Goal: Information Seeking & Learning: Check status

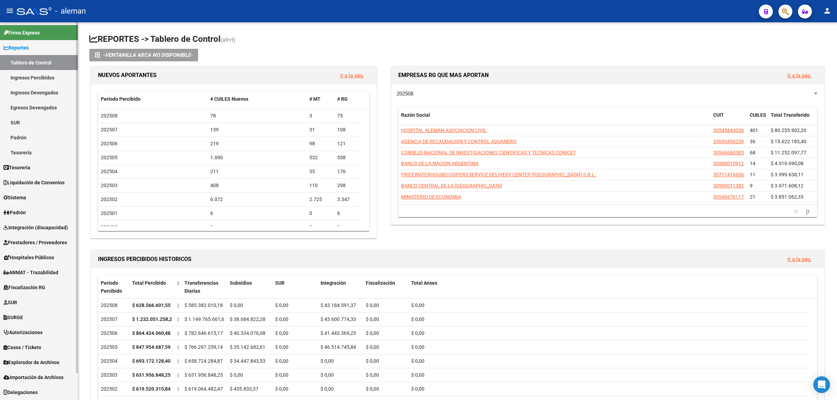
click at [48, 233] on link "Integración (discapacidad)" at bounding box center [39, 227] width 78 height 15
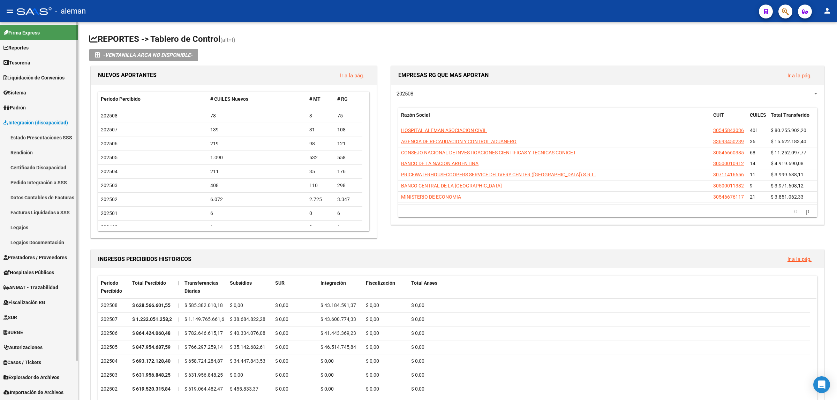
click at [55, 119] on span "Integración (discapacidad)" at bounding box center [35, 123] width 64 height 8
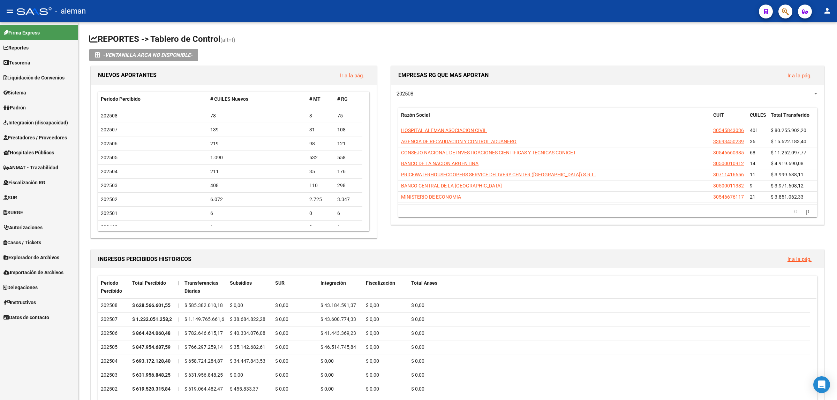
click at [43, 140] on span "Prestadores / Proveedores" at bounding box center [34, 138] width 63 height 8
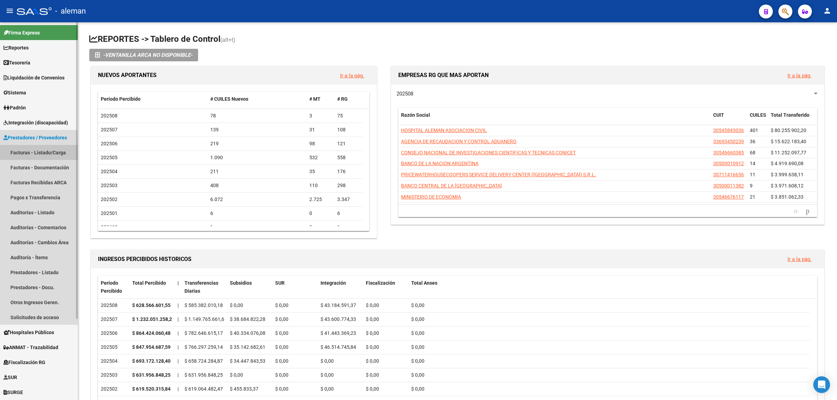
click at [42, 151] on link "Facturas - Listado/Carga" at bounding box center [39, 152] width 78 height 15
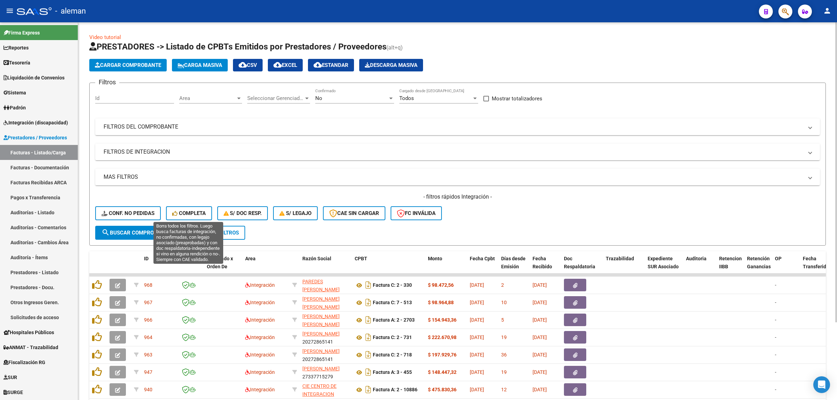
click at [187, 210] on span "Completa" at bounding box center [188, 213] width 33 height 6
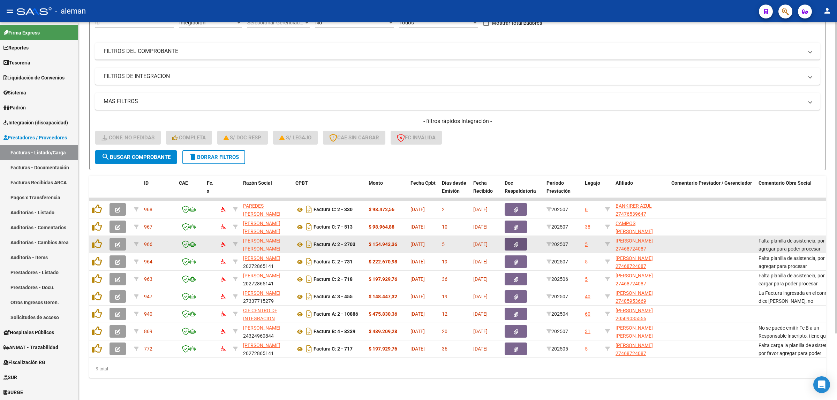
click at [520, 238] on button "button" at bounding box center [515, 244] width 22 height 13
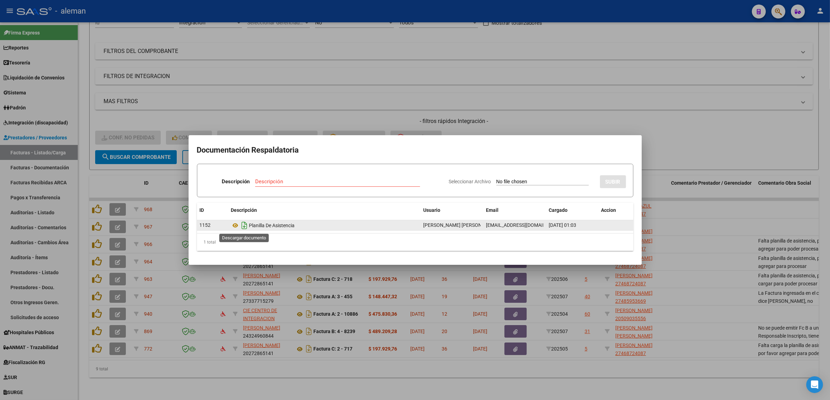
click at [244, 225] on icon "Descargar documento" at bounding box center [244, 225] width 9 height 11
click at [693, 145] on div at bounding box center [415, 200] width 830 height 400
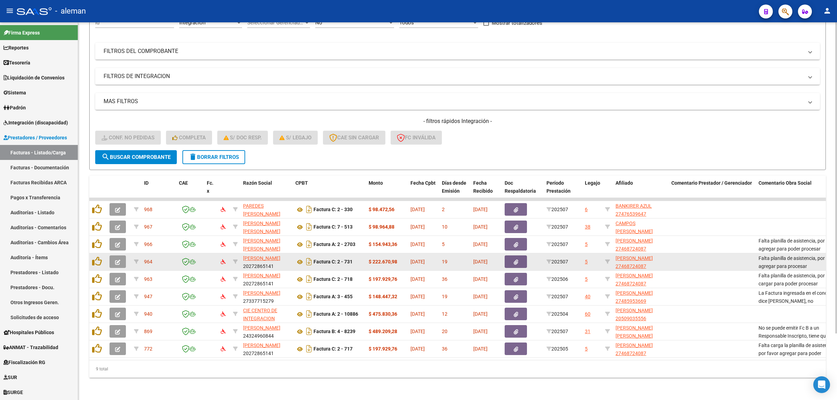
click at [513, 260] on icon "button" at bounding box center [515, 262] width 5 height 5
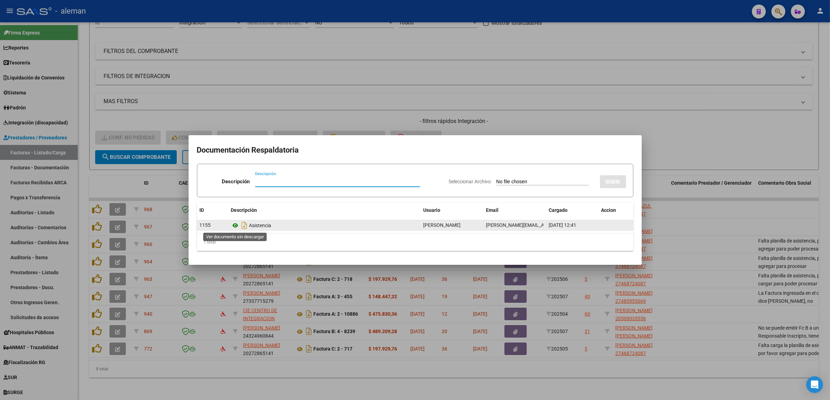
click at [234, 227] on icon at bounding box center [235, 225] width 9 height 8
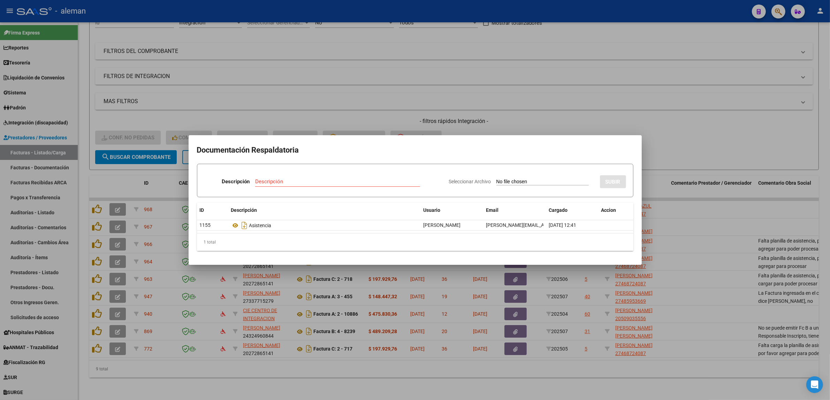
click at [692, 245] on div at bounding box center [415, 200] width 830 height 400
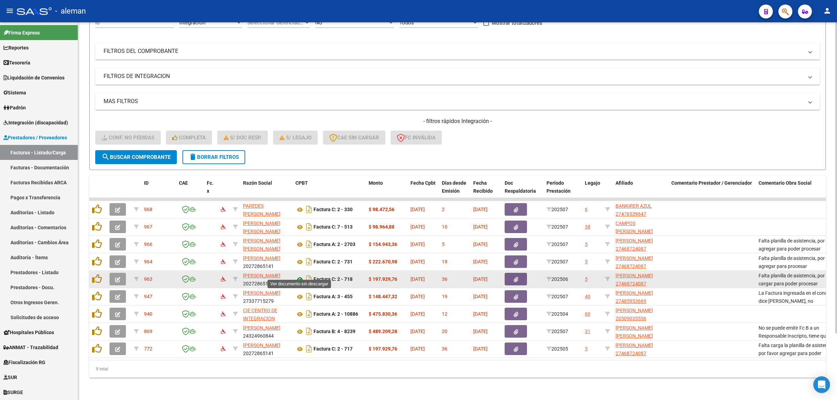
click at [300, 275] on icon at bounding box center [299, 279] width 9 height 8
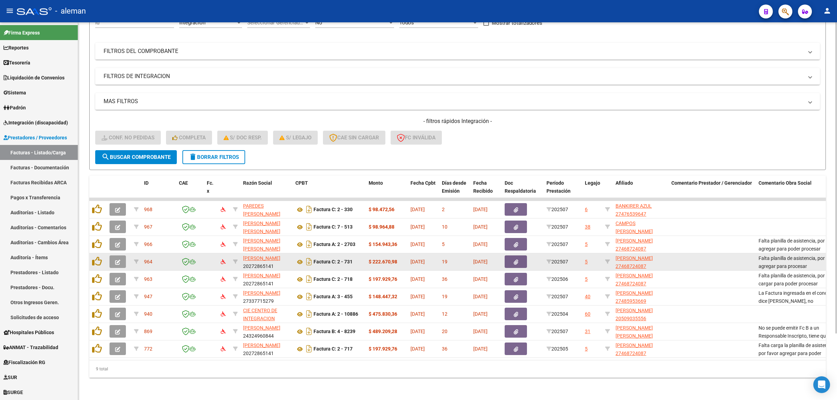
click at [514, 260] on icon "button" at bounding box center [515, 262] width 5 height 5
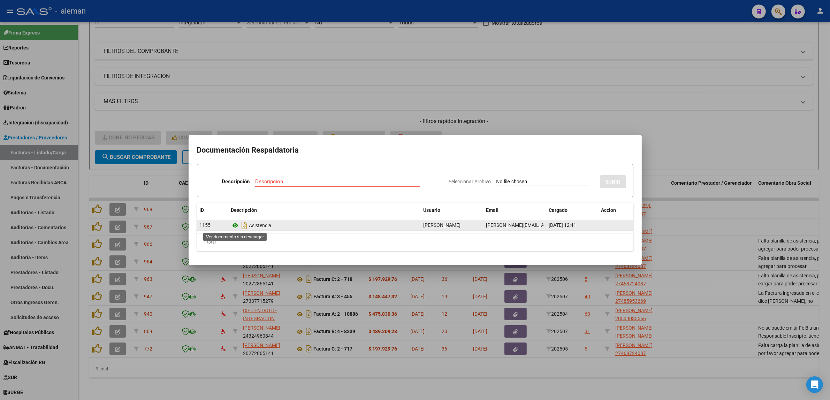
click at [234, 225] on icon at bounding box center [235, 225] width 9 height 8
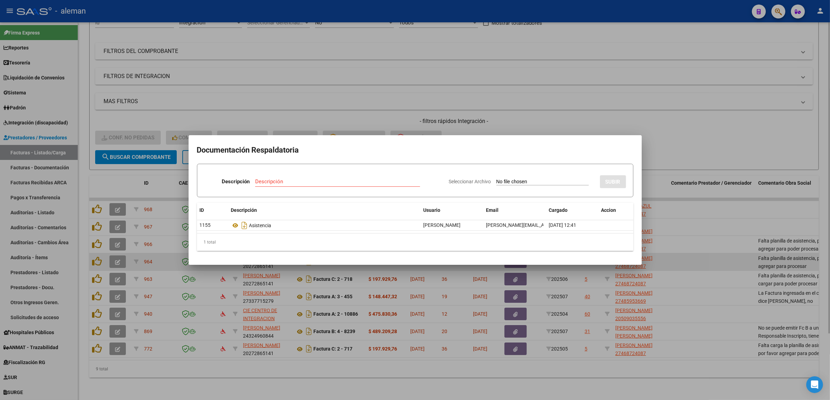
click at [694, 253] on div at bounding box center [415, 200] width 830 height 400
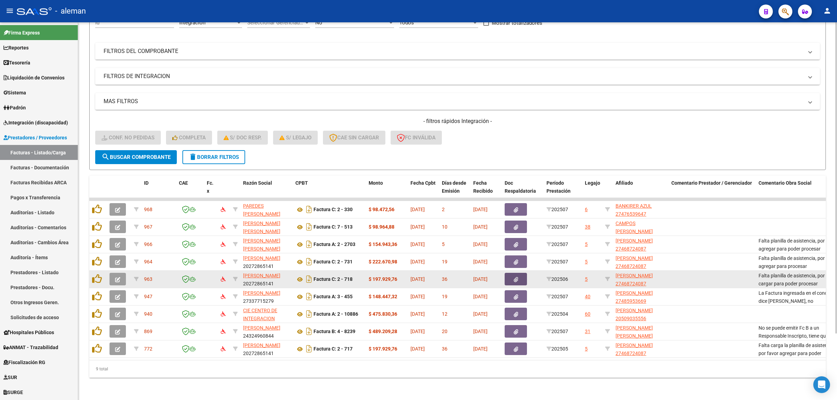
click at [521, 276] on button "button" at bounding box center [515, 279] width 22 height 13
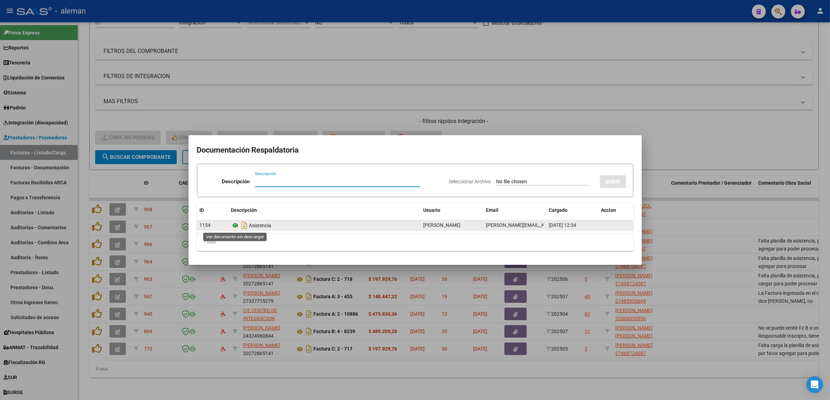
click at [234, 224] on icon at bounding box center [235, 225] width 9 height 8
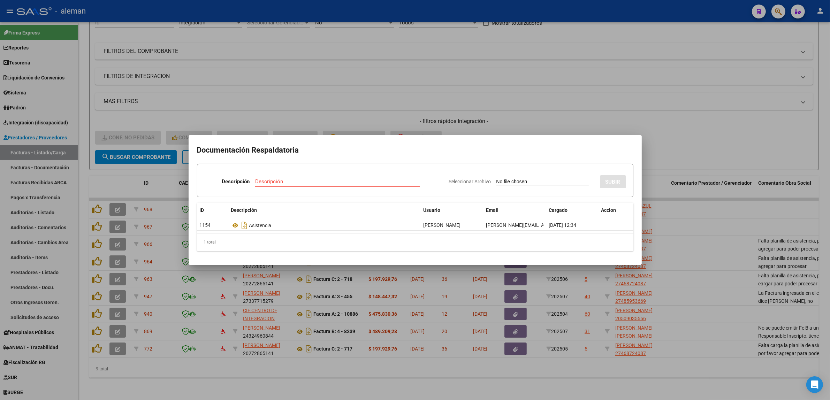
click at [694, 269] on div at bounding box center [415, 200] width 830 height 400
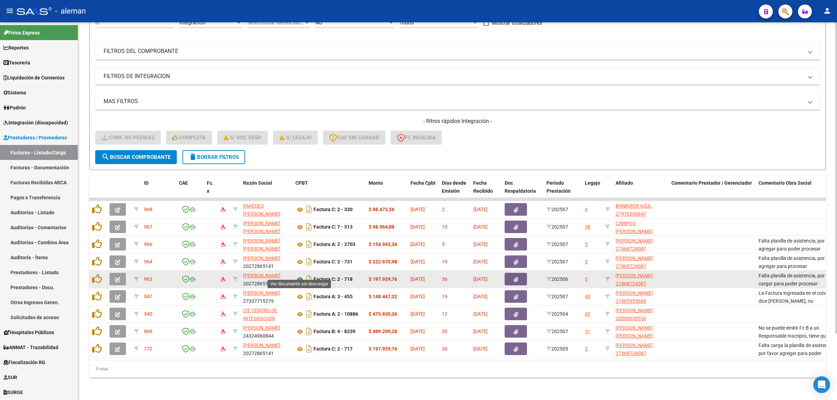
click at [298, 275] on icon at bounding box center [299, 279] width 9 height 8
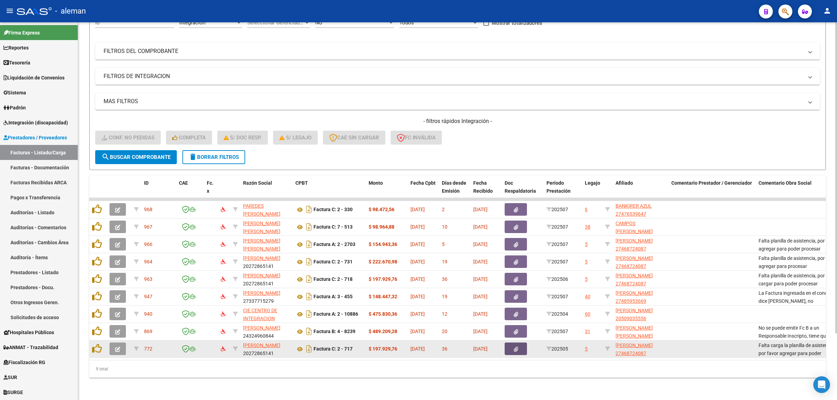
click at [506, 343] on button "button" at bounding box center [515, 349] width 22 height 13
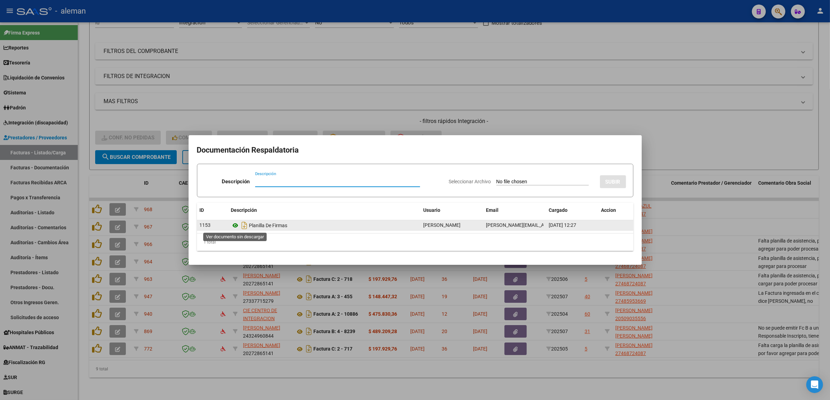
click at [234, 225] on icon at bounding box center [235, 225] width 9 height 8
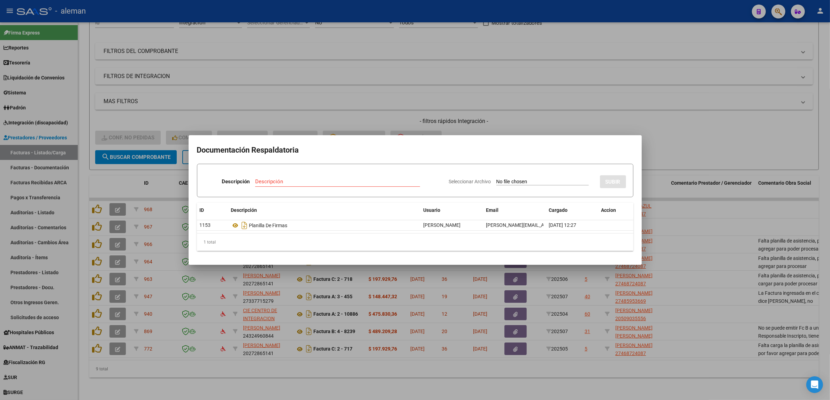
click at [717, 347] on div at bounding box center [415, 200] width 830 height 400
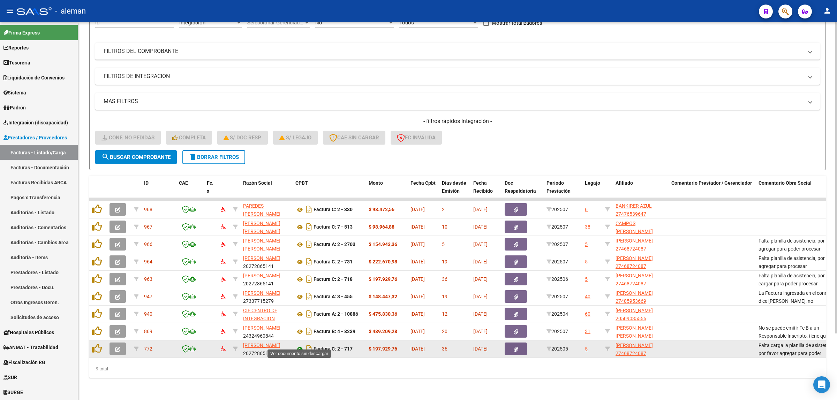
click at [299, 345] on icon at bounding box center [299, 349] width 9 height 8
click at [300, 345] on icon at bounding box center [299, 349] width 9 height 8
click at [297, 345] on icon at bounding box center [299, 349] width 9 height 8
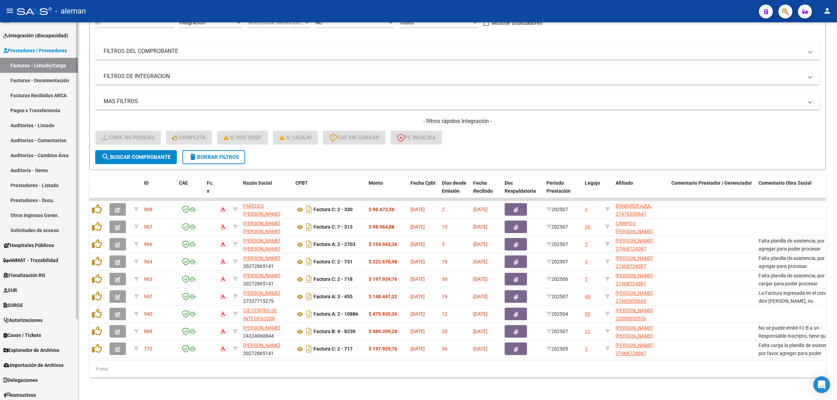
scroll to position [104, 0]
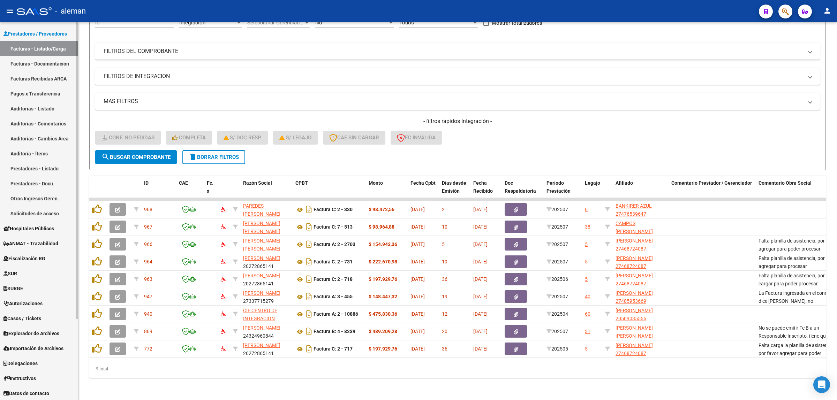
click at [37, 320] on span "Casos / Tickets" at bounding box center [22, 319] width 38 height 8
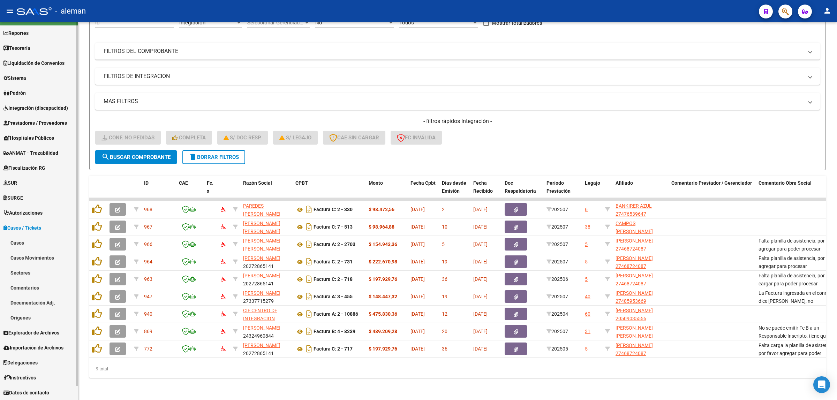
scroll to position [14, 0]
click at [23, 227] on span "Casos / Tickets" at bounding box center [22, 228] width 38 height 8
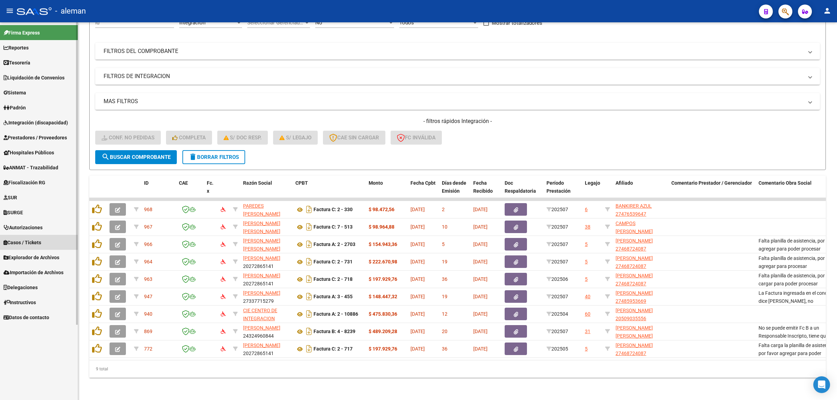
scroll to position [0, 0]
click at [44, 123] on span "Integración (discapacidad)" at bounding box center [35, 123] width 64 height 8
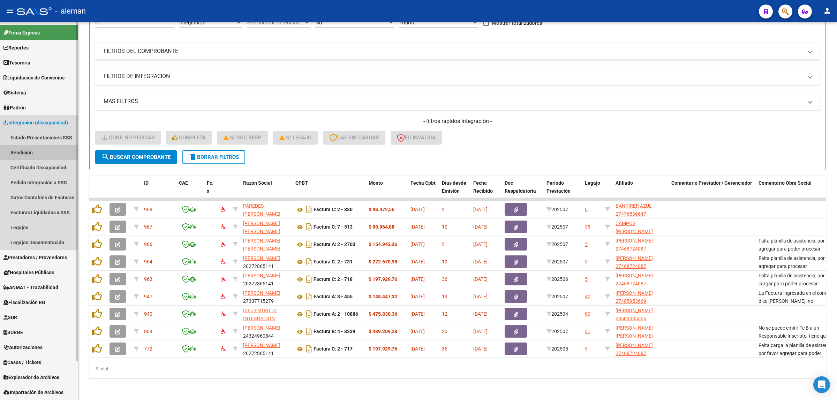
click at [16, 152] on link "Rendición" at bounding box center [39, 152] width 78 height 15
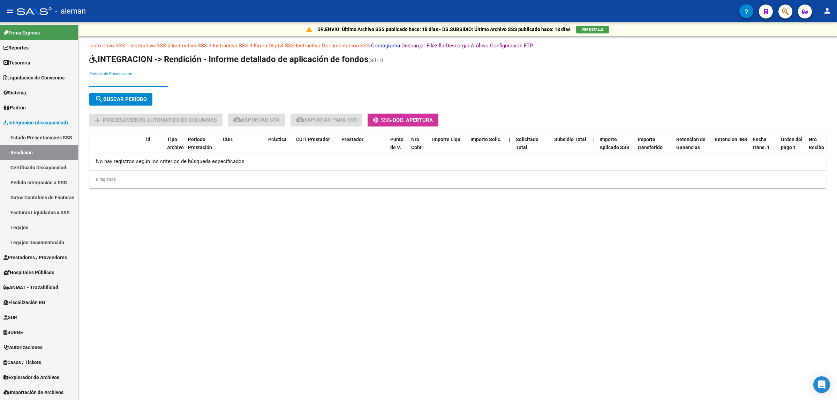
click at [137, 81] on input "Periodo de Presentación" at bounding box center [128, 81] width 79 height 6
type input "202507"
click at [139, 96] on span "search Buscar Período" at bounding box center [121, 99] width 52 height 6
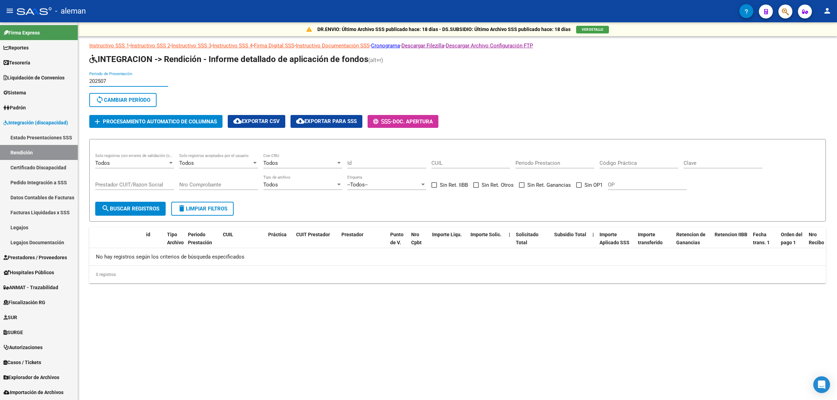
click at [128, 80] on input "202507" at bounding box center [128, 81] width 79 height 6
click at [115, 78] on input "202507" at bounding box center [128, 81] width 79 height 6
click at [109, 81] on input "202507" at bounding box center [128, 81] width 79 height 6
drag, startPoint x: 103, startPoint y: 81, endPoint x: 112, endPoint y: 81, distance: 8.7
click at [112, 81] on input "202507" at bounding box center [128, 81] width 79 height 6
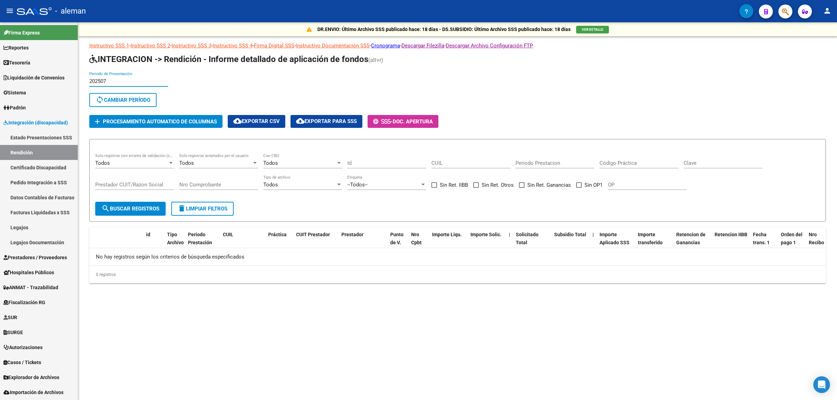
click at [113, 79] on input "202507" at bounding box center [128, 81] width 79 height 6
drag, startPoint x: 113, startPoint y: 79, endPoint x: 87, endPoint y: 79, distance: 25.8
click at [87, 79] on div "DR.ENVIO: Último Archivo SSS publicado hace: 18 días - DS.SUBSIDIO: Último Arch…" at bounding box center [457, 163] width 758 height 283
click at [124, 99] on span "sync Cambiar Período" at bounding box center [123, 100] width 55 height 6
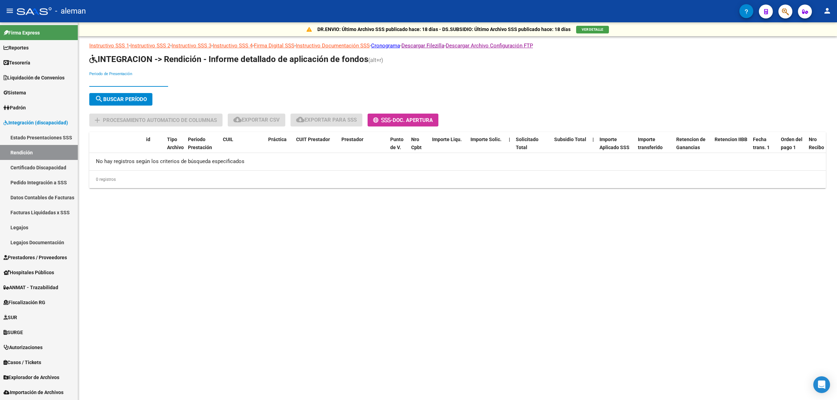
click at [129, 78] on input "Periodo de Presentación" at bounding box center [128, 81] width 79 height 6
type input "202506"
click at [130, 99] on span "search Buscar Período" at bounding box center [121, 99] width 52 height 6
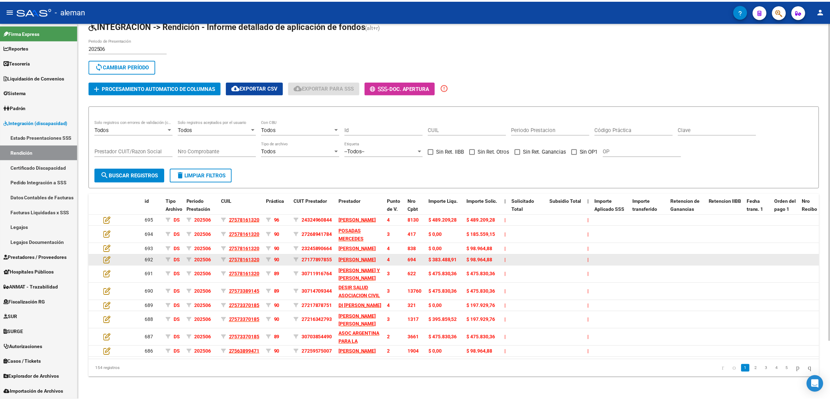
scroll to position [69, 0]
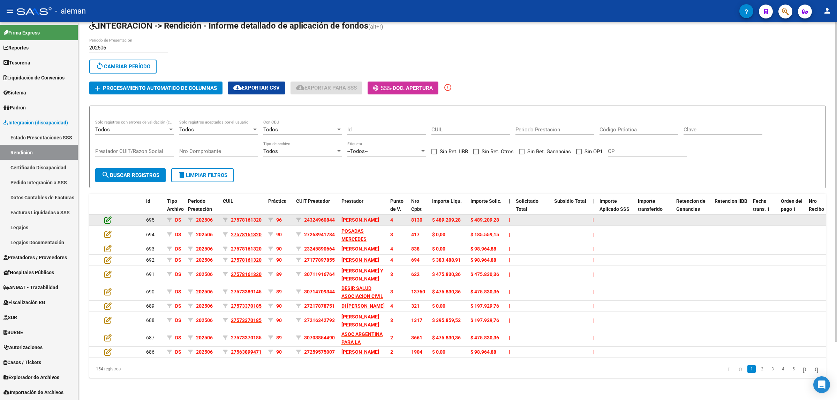
click at [107, 216] on icon at bounding box center [107, 220] width 7 height 8
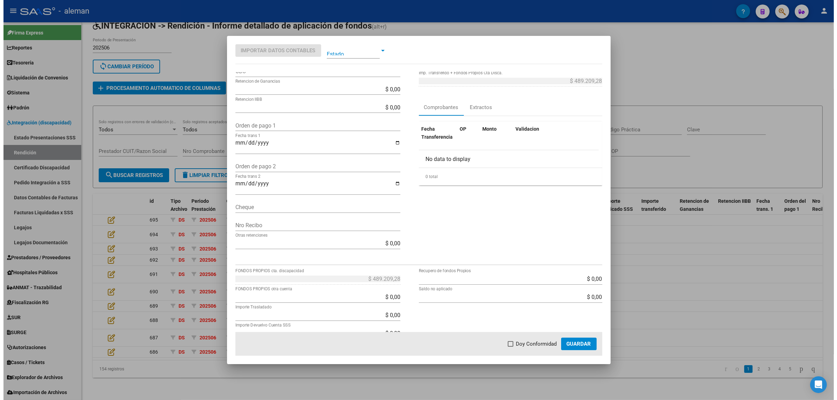
scroll to position [131, 0]
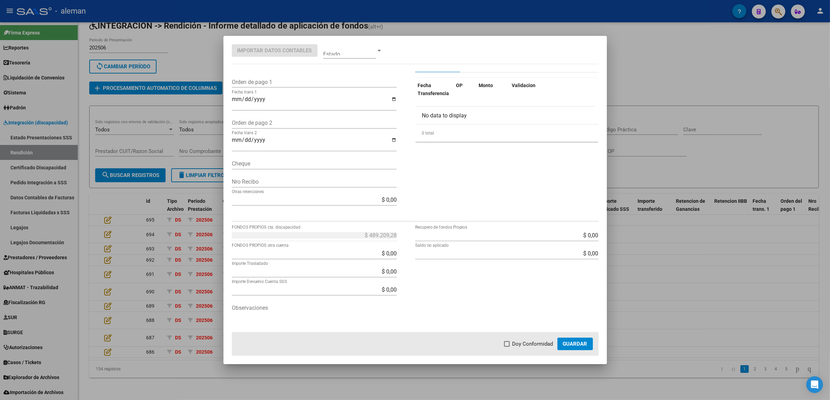
click at [710, 320] on div at bounding box center [415, 200] width 830 height 400
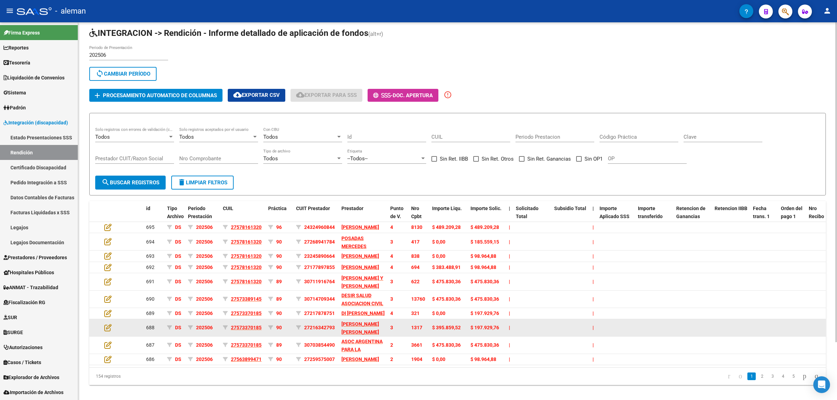
scroll to position [25, 0]
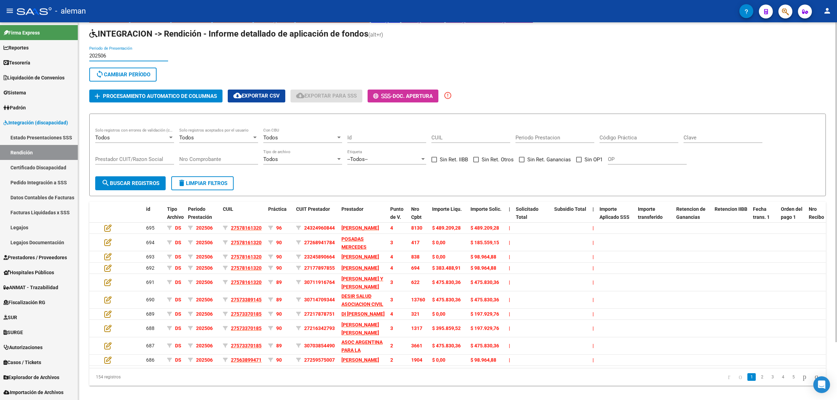
click at [114, 53] on input "202506" at bounding box center [128, 56] width 79 height 6
click at [125, 71] on span "sync Cambiar Período" at bounding box center [123, 74] width 55 height 6
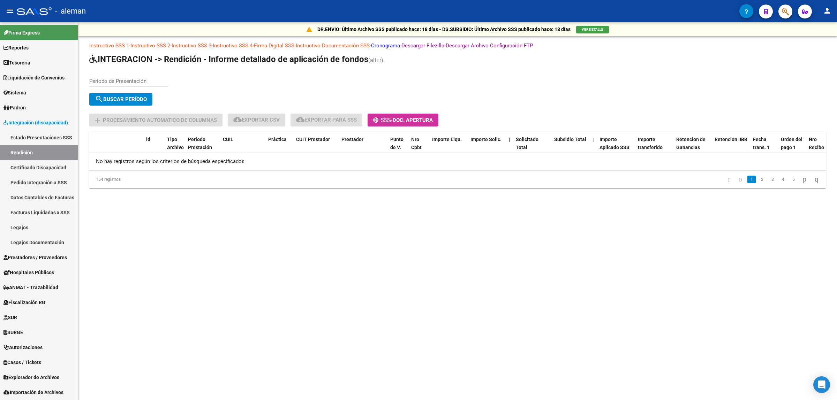
scroll to position [0, 0]
click at [114, 79] on input "Periodo de Presentación" at bounding box center [128, 81] width 79 height 6
type input "202505"
click at [131, 93] on button "search Buscar Período" at bounding box center [120, 99] width 63 height 13
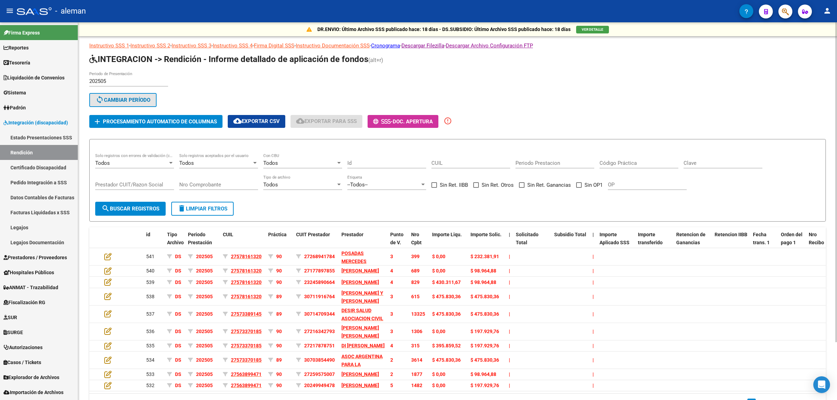
click at [134, 99] on span "sync Cambiar Período" at bounding box center [123, 100] width 55 height 6
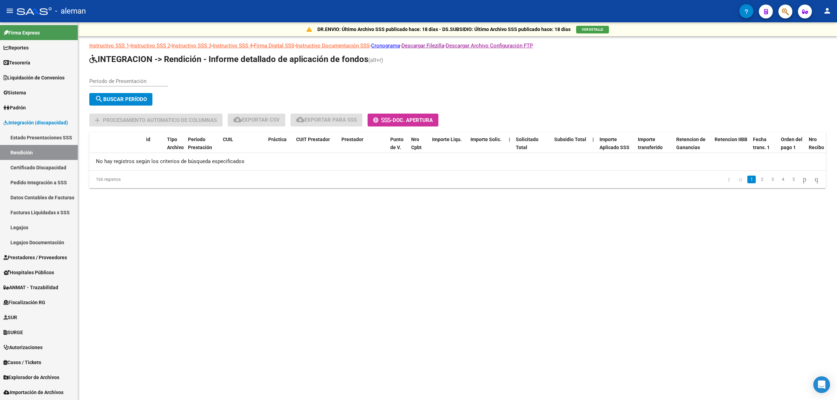
click at [130, 80] on input "Periodo de Presentación" at bounding box center [128, 81] width 79 height 6
type input "202504"
click at [125, 100] on span "search Buscar Período" at bounding box center [121, 99] width 52 height 6
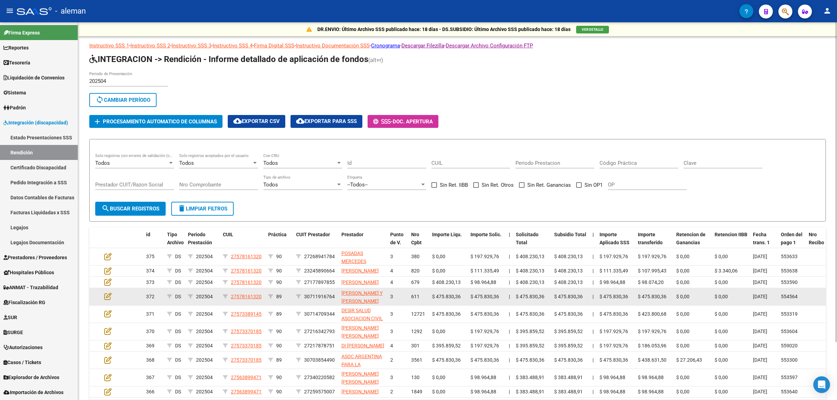
scroll to position [44, 0]
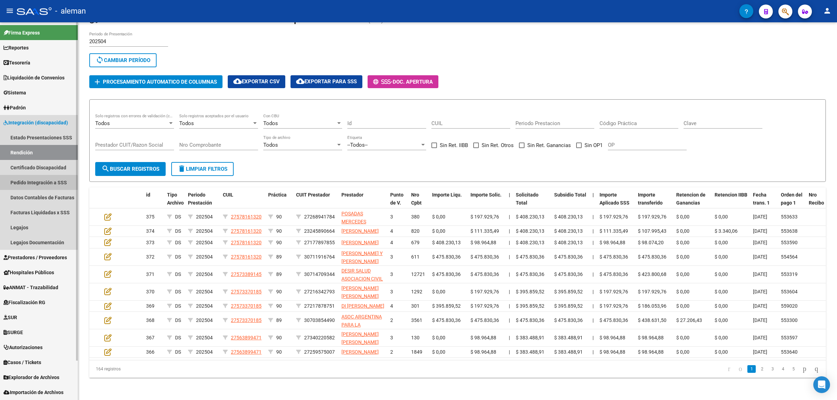
click at [38, 185] on link "Pedido Integración a SSS" at bounding box center [39, 182] width 78 height 15
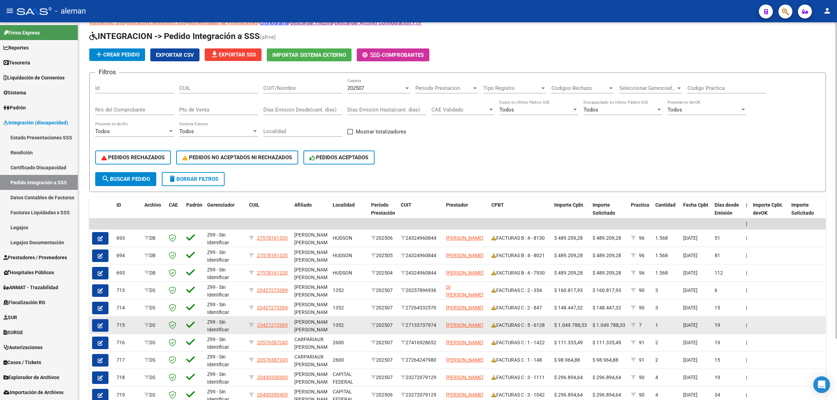
scroll to position [74, 0]
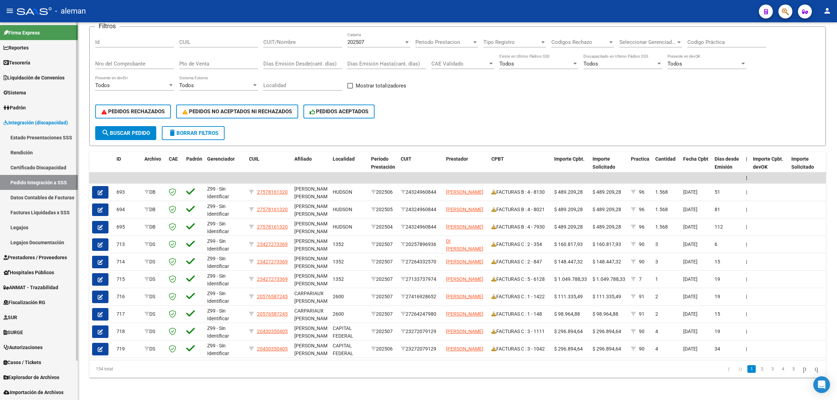
click at [31, 259] on span "Prestadores / Proveedores" at bounding box center [34, 258] width 63 height 8
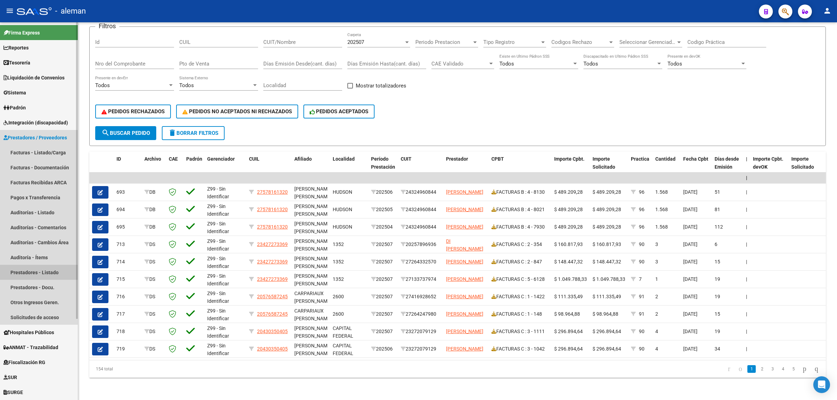
click at [32, 273] on link "Prestadores - Listado" at bounding box center [39, 272] width 78 height 15
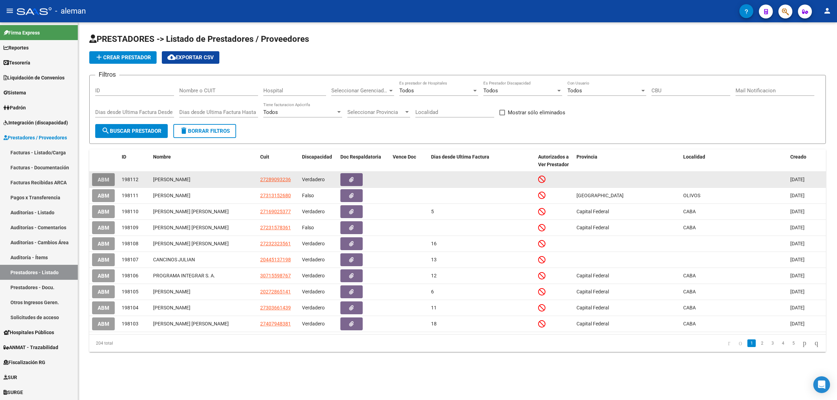
click at [101, 182] on button "ABM" at bounding box center [103, 179] width 23 height 13
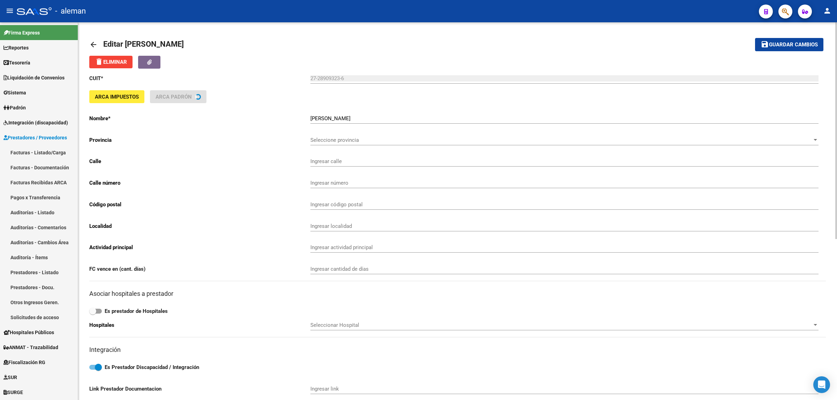
type input "MALABIA"
type input "187"
type input "1414"
type input "CABA"
type input "862120"
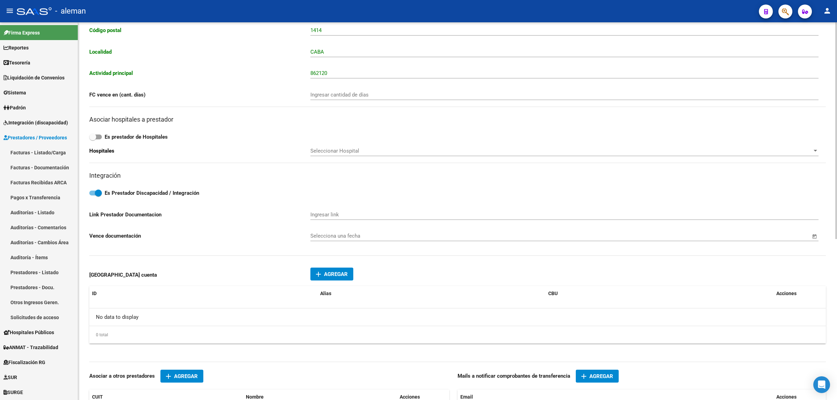
scroll to position [282, 0]
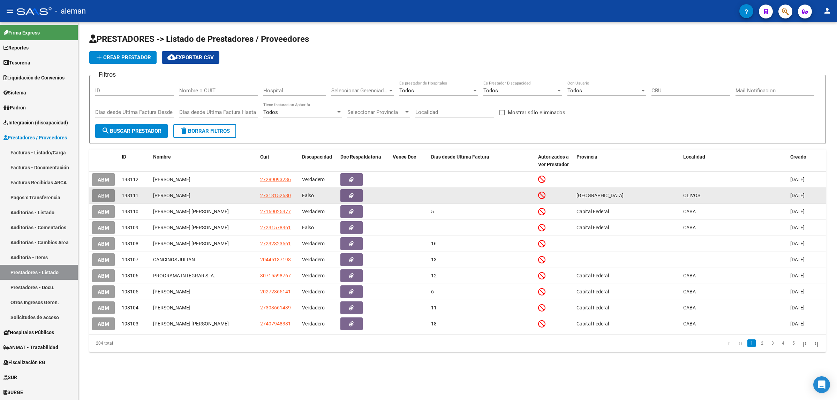
click at [102, 194] on span "ABM" at bounding box center [104, 196] width 12 height 6
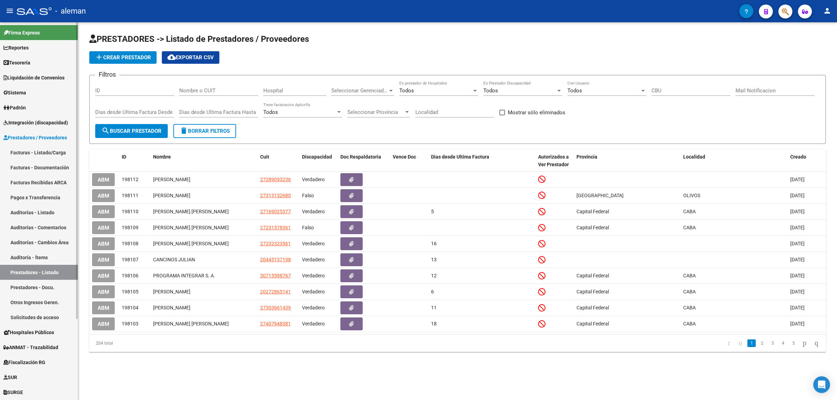
click at [40, 290] on link "Prestadores - Docu." at bounding box center [39, 287] width 78 height 15
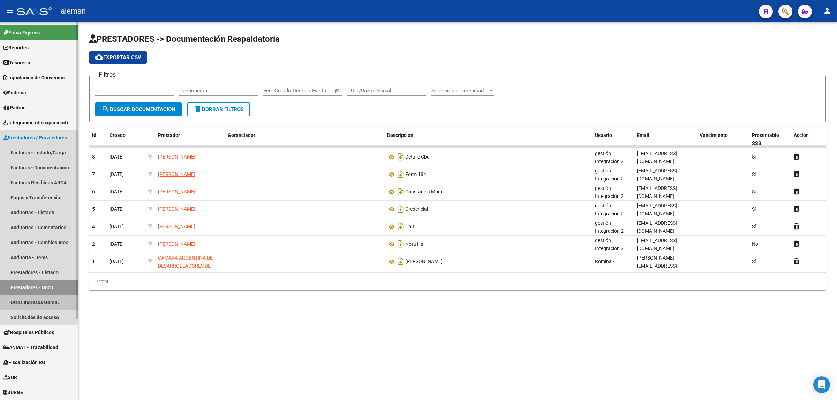
click at [46, 304] on link "Otros Ingresos Geren." at bounding box center [39, 302] width 78 height 15
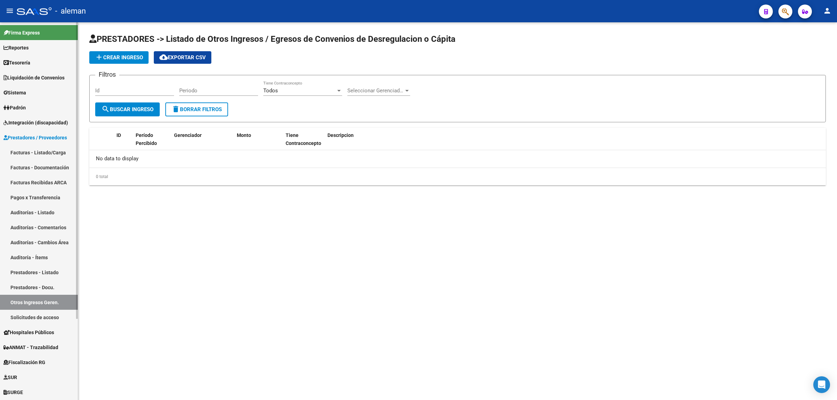
click at [43, 314] on link "Solicitudes de acceso" at bounding box center [39, 317] width 78 height 15
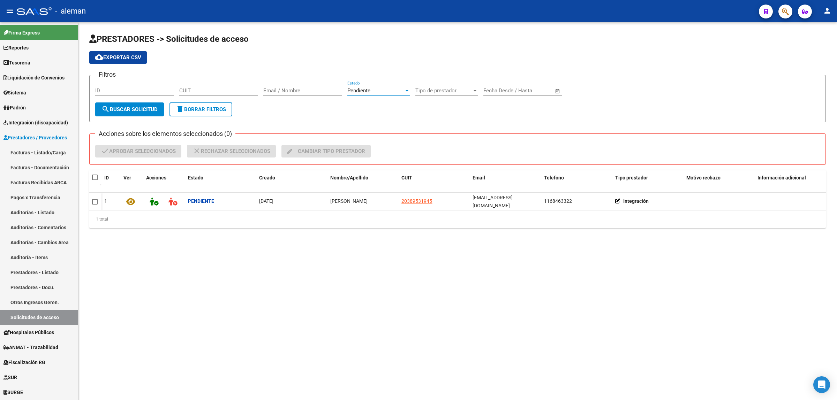
click at [407, 90] on div at bounding box center [406, 91] width 3 height 2
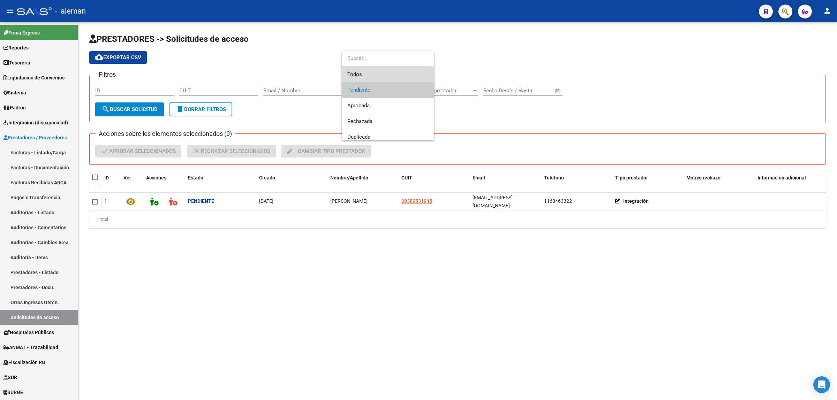
click at [391, 71] on span "Todos" at bounding box center [387, 75] width 81 height 16
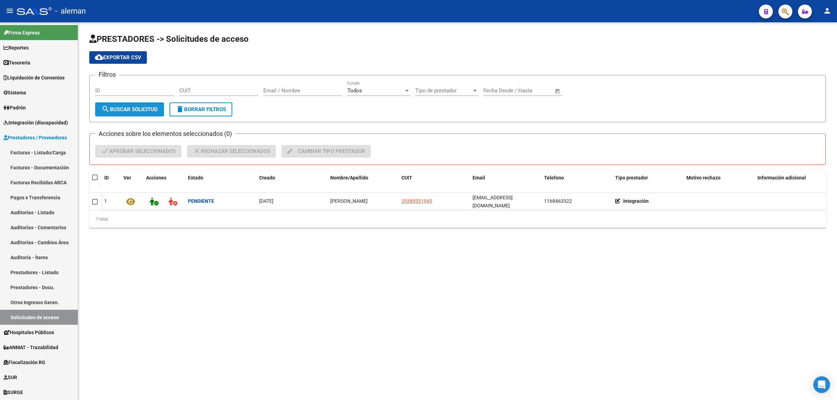
click at [126, 110] on span "search Buscar solicitud" at bounding box center [129, 109] width 56 height 6
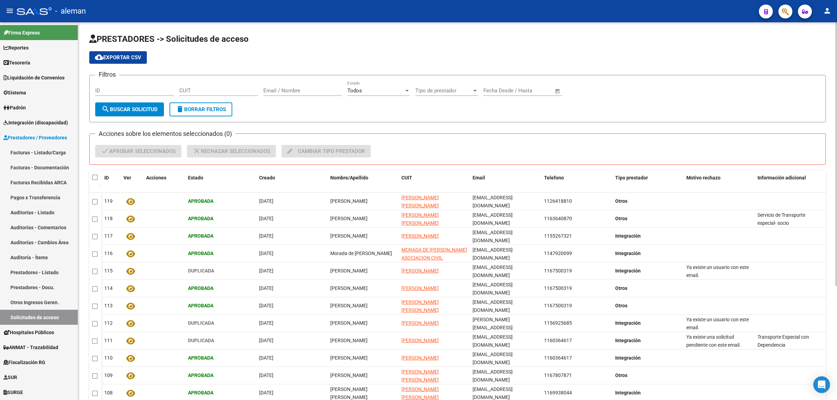
click at [413, 141] on div "Acciones sobre los elementos seleccionados (0) check Aprobar seleccionados clos…" at bounding box center [457, 148] width 736 height 31
click at [402, 91] on div "Todos" at bounding box center [375, 90] width 56 height 6
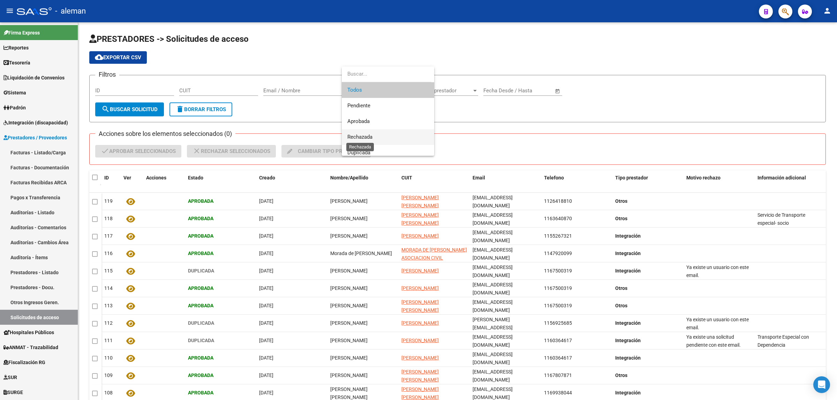
click at [372, 135] on span "Rechazada" at bounding box center [359, 137] width 25 height 6
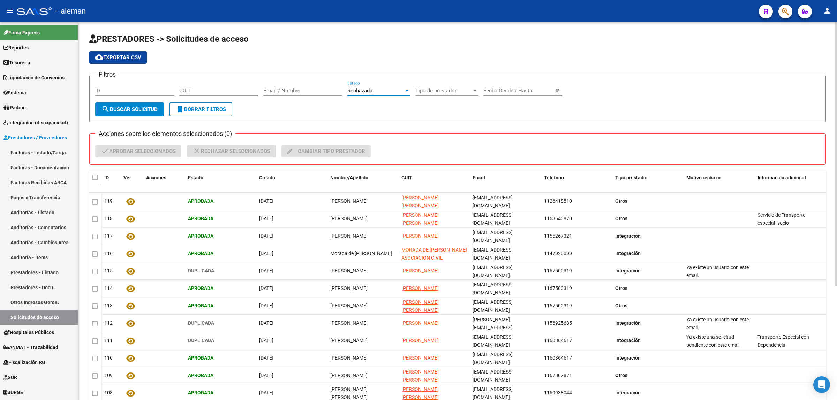
click at [130, 107] on span "search Buscar solicitud" at bounding box center [129, 109] width 56 height 6
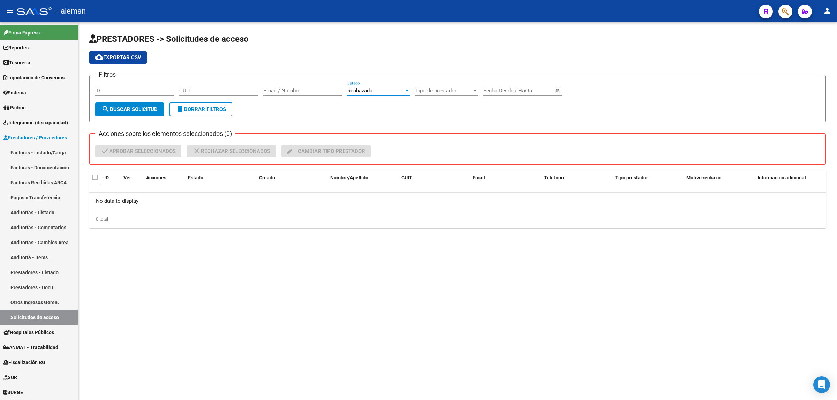
click at [404, 89] on div at bounding box center [407, 91] width 6 height 6
click at [382, 77] on span "Aprobada" at bounding box center [387, 75] width 81 height 16
click at [136, 106] on span "search Buscar solicitud" at bounding box center [129, 109] width 56 height 6
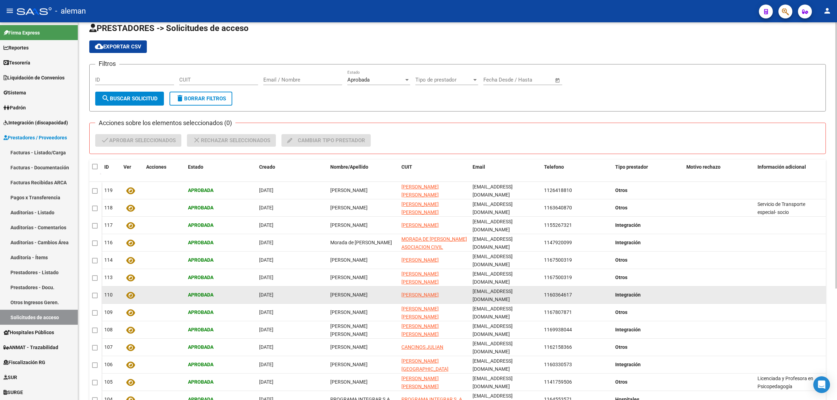
scroll to position [0, 0]
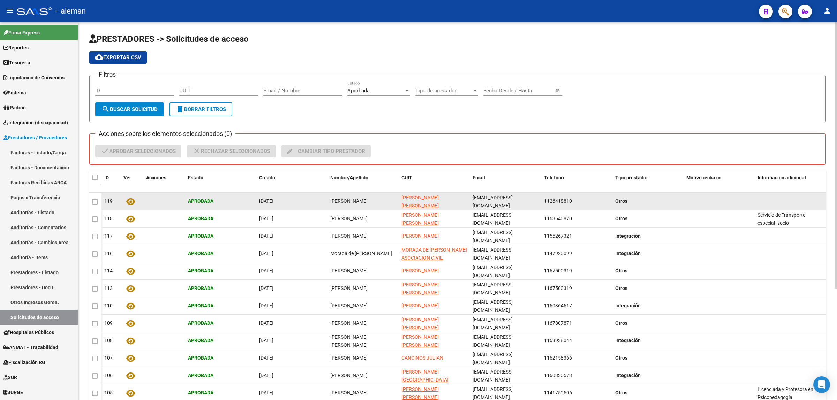
click at [131, 201] on icon at bounding box center [130, 202] width 9 height 8
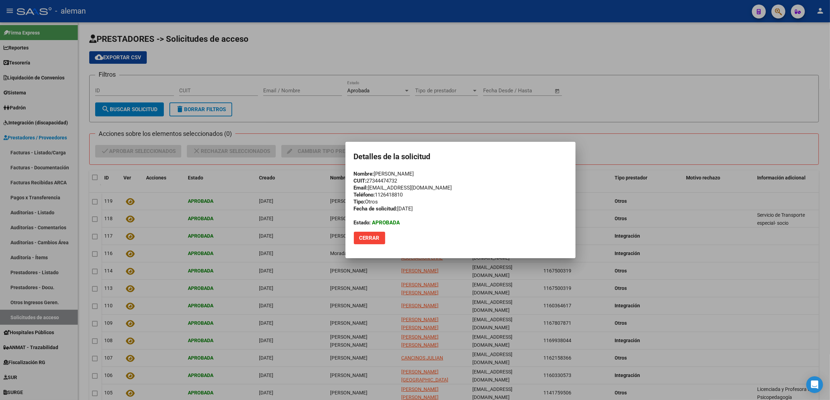
click at [745, 268] on div at bounding box center [415, 200] width 830 height 400
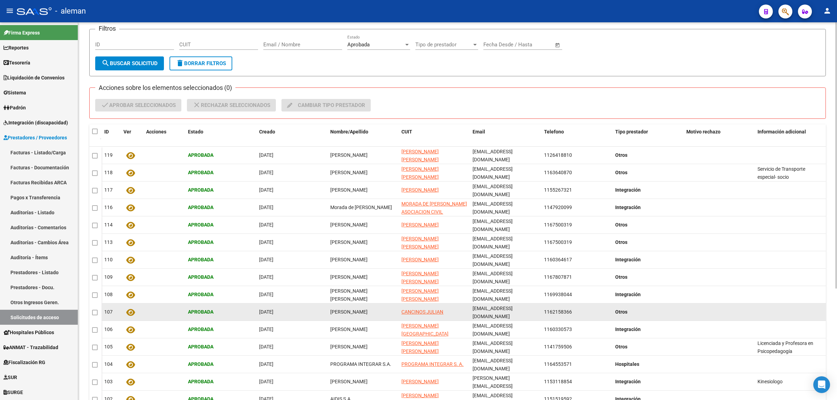
scroll to position [28, 0]
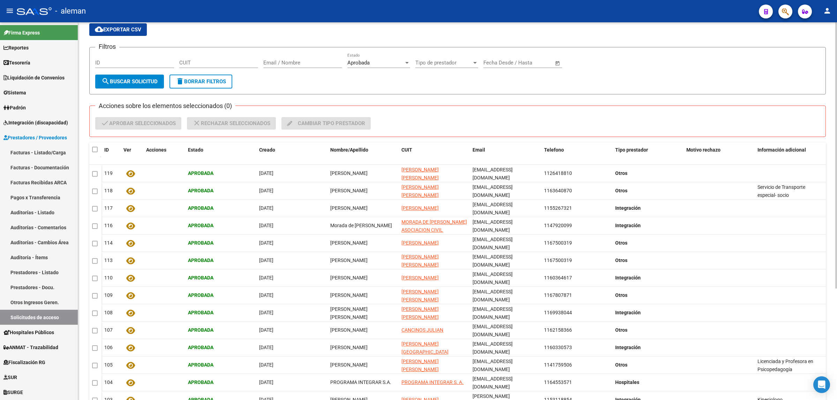
click at [405, 62] on div at bounding box center [406, 63] width 3 height 2
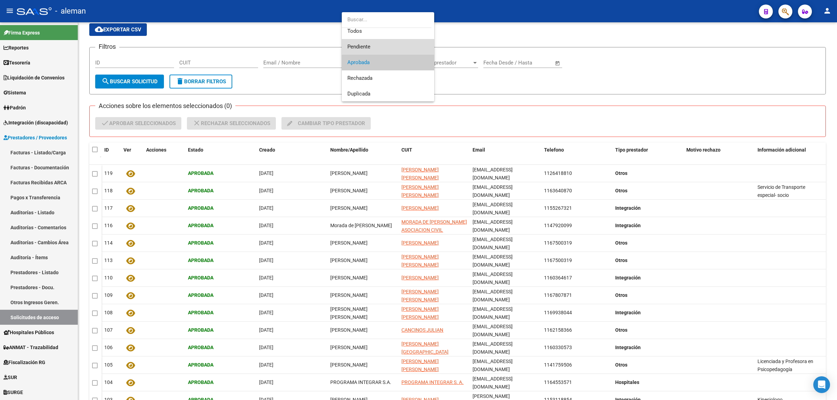
click at [391, 46] on span "Pendiente" at bounding box center [387, 47] width 81 height 16
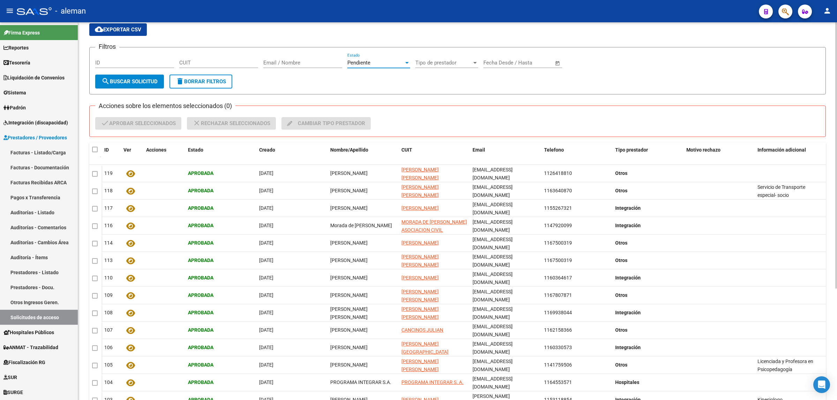
click at [152, 77] on button "search Buscar solicitud" at bounding box center [129, 82] width 69 height 14
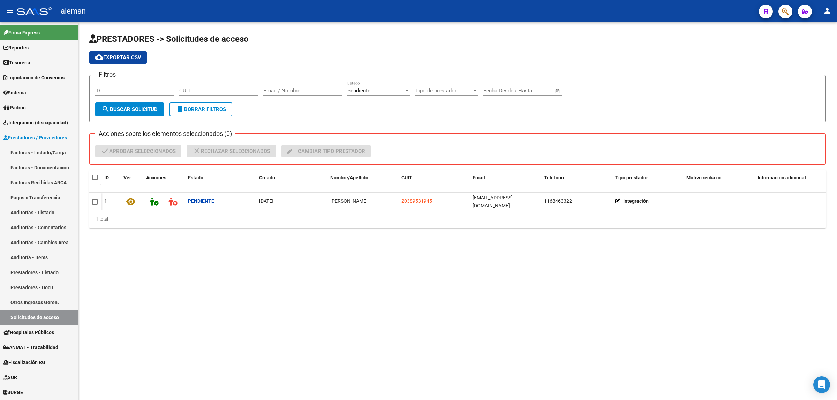
scroll to position [0, 0]
click at [320, 283] on mat-sidenav-content "PRESTADORES -> Solicitudes de acceso cloud_download Exportar CSV Filtros ID CUI…" at bounding box center [457, 211] width 758 height 378
click at [405, 93] on div "Pendiente Estado" at bounding box center [378, 88] width 63 height 15
click at [379, 105] on span "Aprobada" at bounding box center [387, 106] width 81 height 16
click at [149, 112] on span "search Buscar solicitud" at bounding box center [129, 109] width 56 height 6
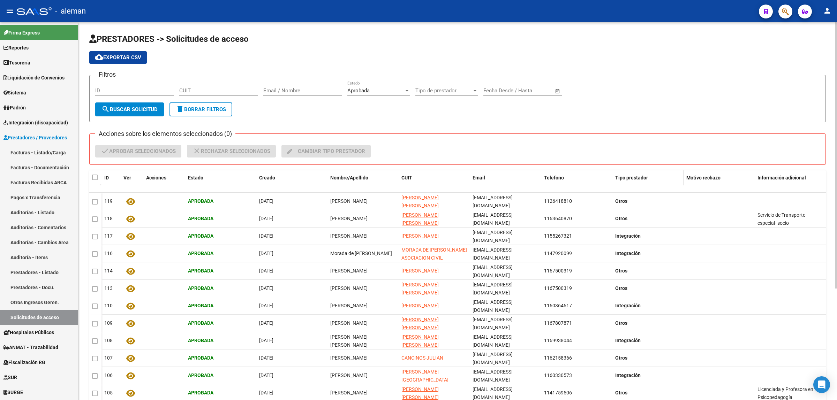
click at [643, 175] on span "Tipo prestador" at bounding box center [631, 178] width 33 height 6
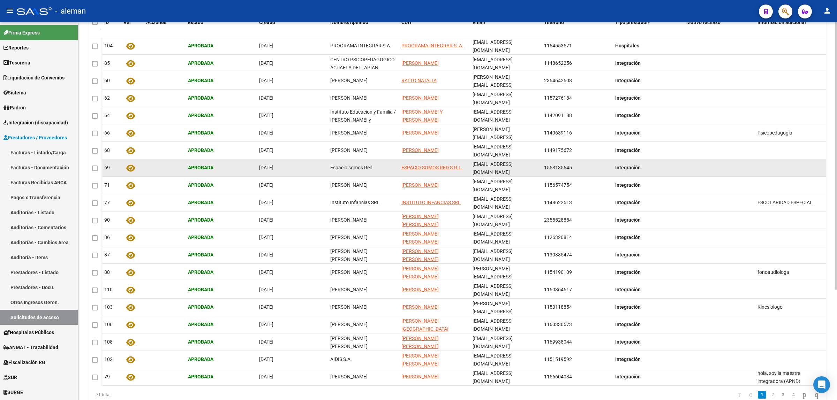
scroll to position [157, 0]
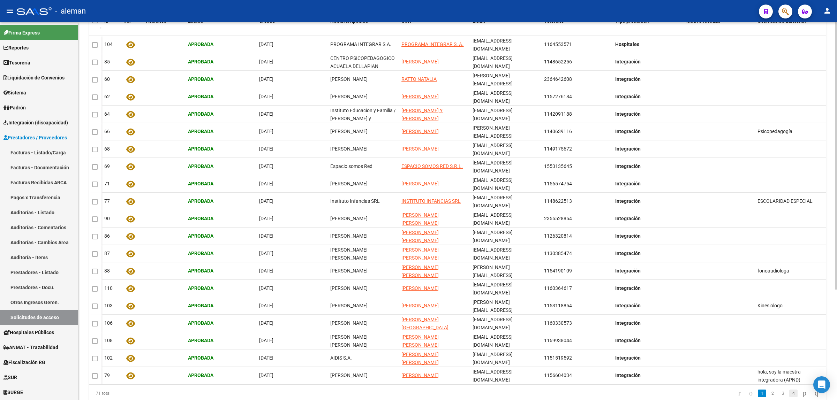
click at [789, 390] on link "4" at bounding box center [793, 394] width 8 height 8
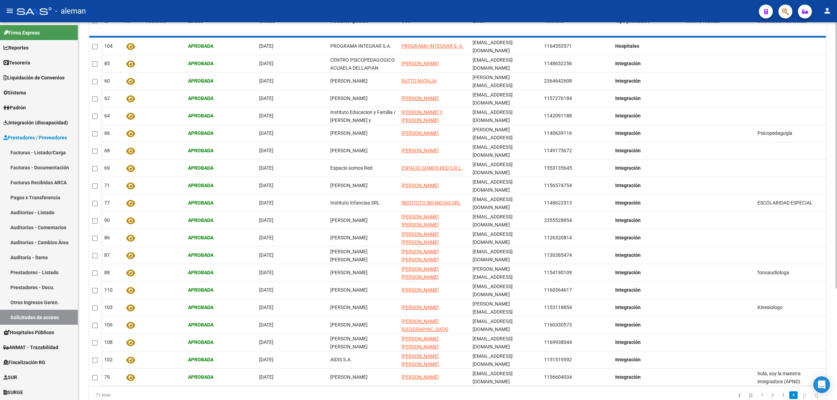
scroll to position [15, 0]
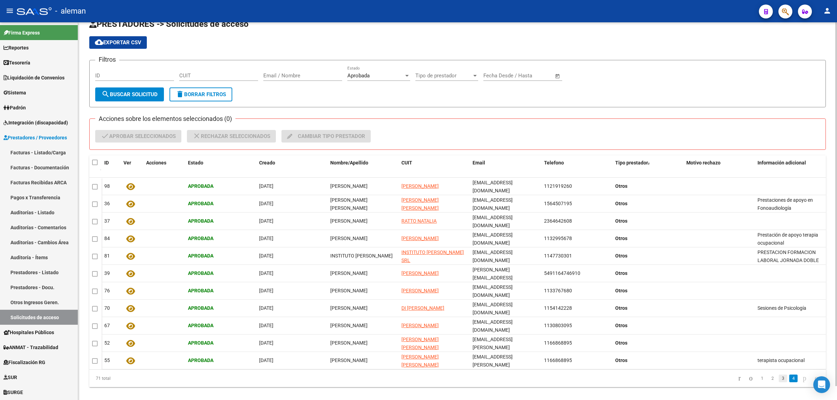
click at [778, 375] on link "3" at bounding box center [782, 379] width 8 height 8
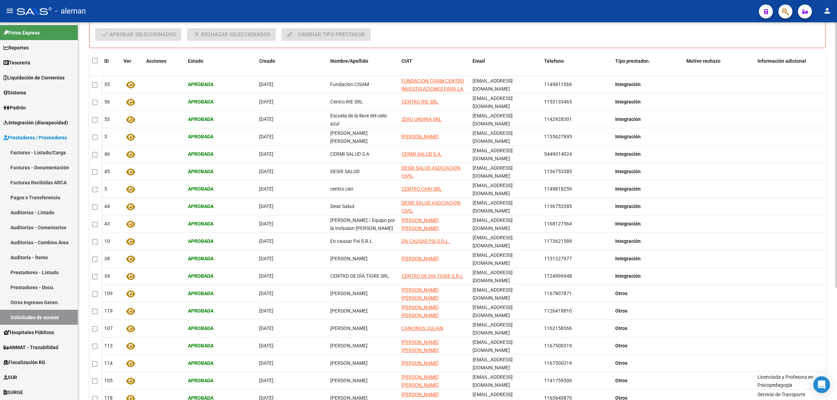
scroll to position [160, 0]
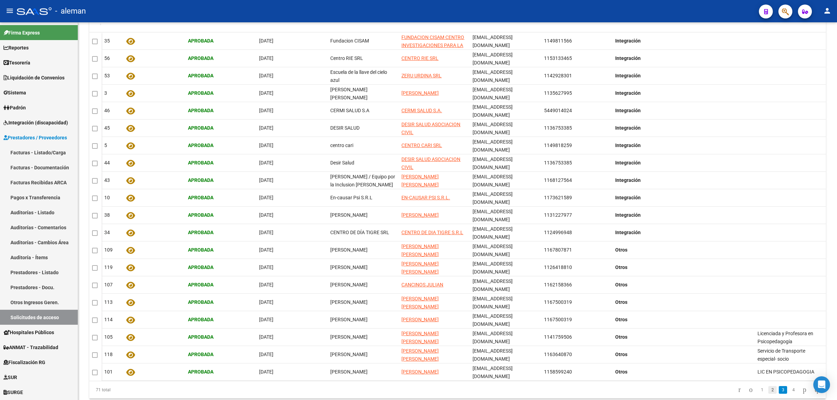
click at [768, 386] on link "2" at bounding box center [772, 390] width 8 height 8
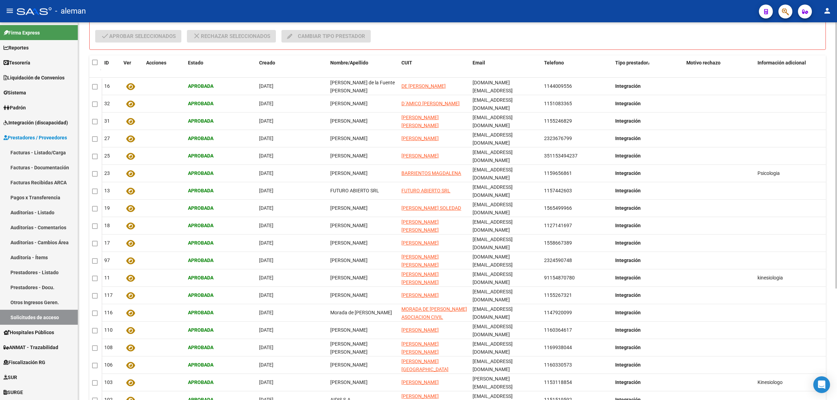
scroll to position [159, 0]
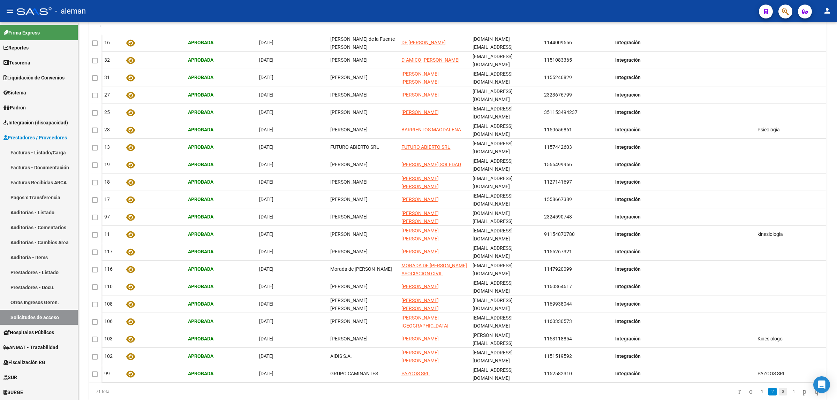
click at [778, 388] on link "3" at bounding box center [782, 392] width 8 height 8
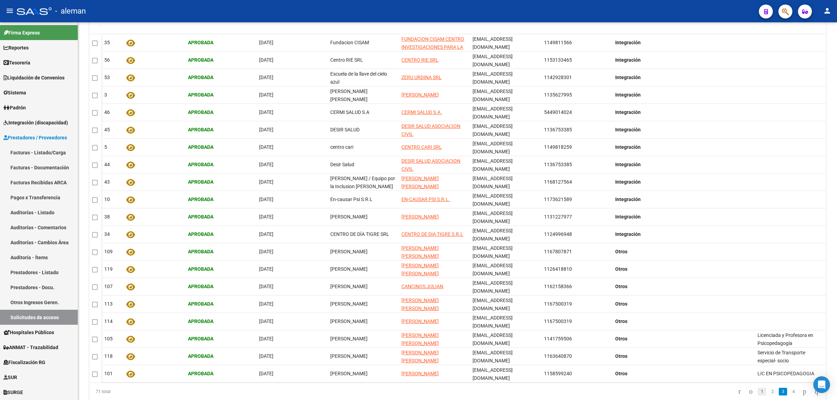
click at [757, 388] on link "1" at bounding box center [761, 392] width 8 height 8
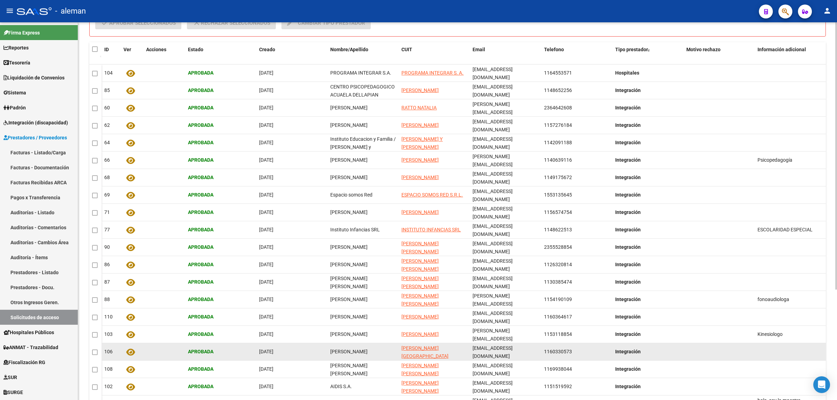
scroll to position [113, 0]
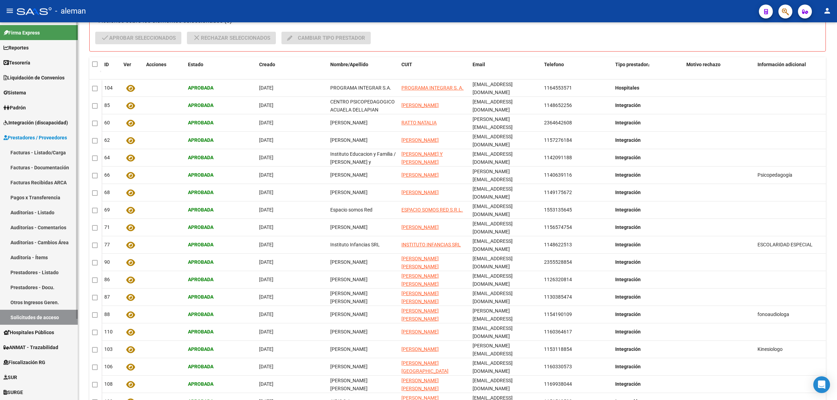
click at [49, 274] on link "Prestadores - Listado" at bounding box center [39, 272] width 78 height 15
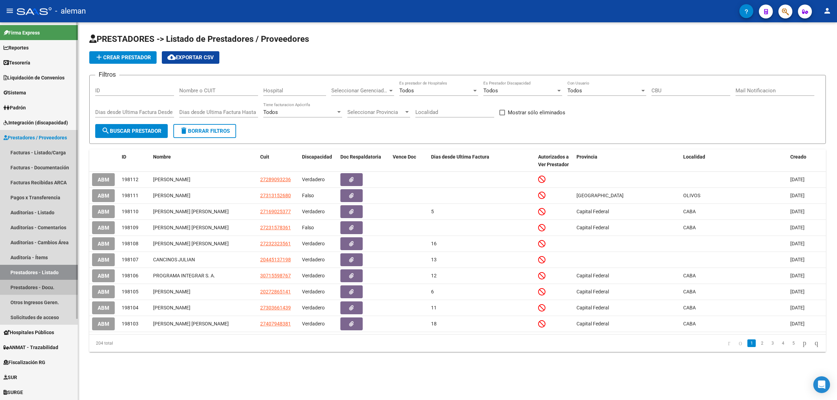
click at [42, 284] on link "Prestadores - Docu." at bounding box center [39, 287] width 78 height 15
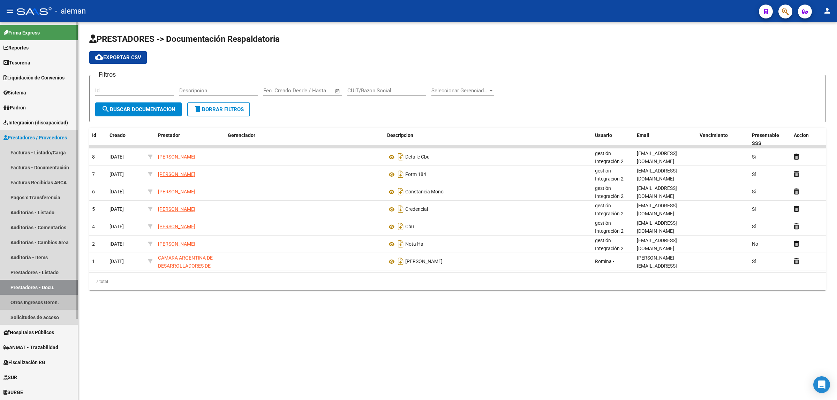
click at [39, 300] on link "Otros Ingresos Geren." at bounding box center [39, 302] width 78 height 15
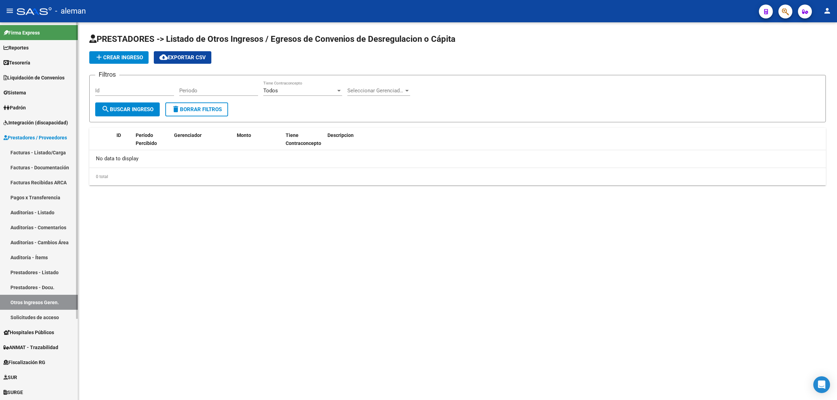
click at [41, 314] on link "Solicitudes de acceso" at bounding box center [39, 317] width 78 height 15
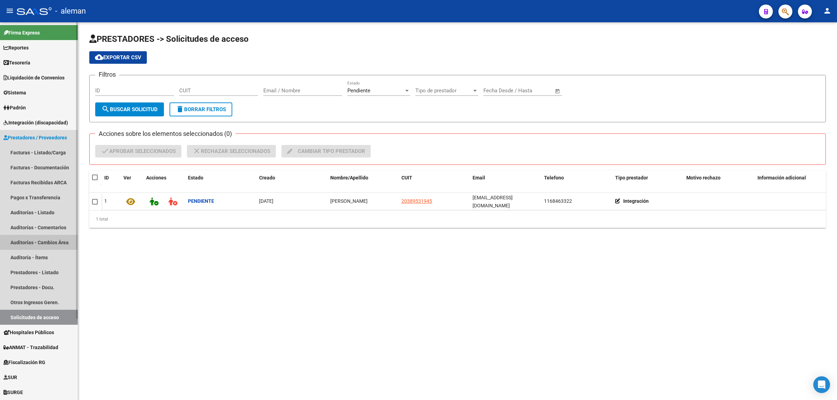
click at [47, 243] on link "Auditorías - Cambios Área" at bounding box center [39, 242] width 78 height 15
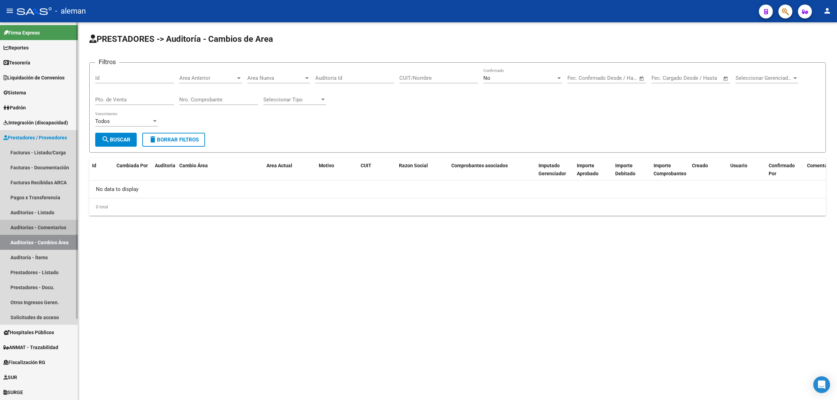
click at [51, 228] on link "Auditorías - Comentarios" at bounding box center [39, 227] width 78 height 15
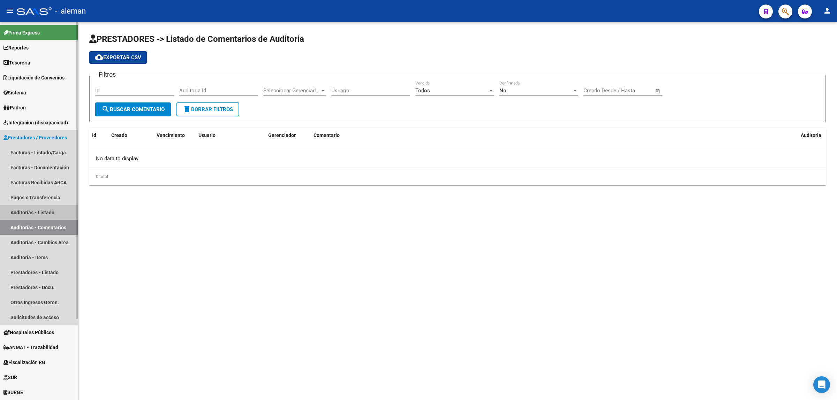
click at [49, 215] on link "Auditorías - Listado" at bounding box center [39, 212] width 78 height 15
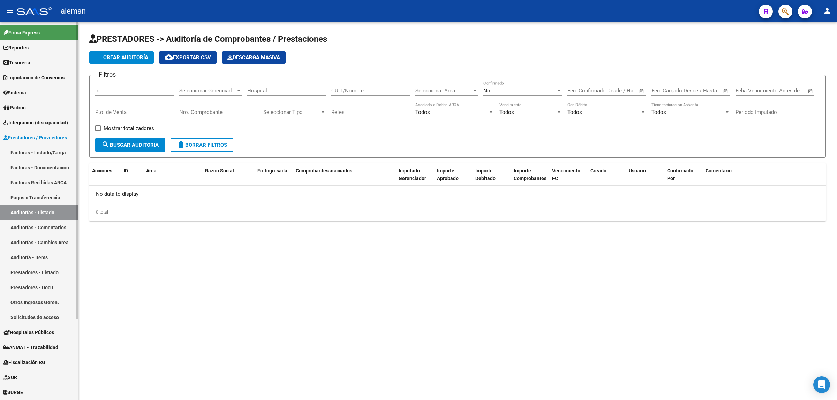
click at [53, 199] on link "Pagos x Transferencia" at bounding box center [39, 197] width 78 height 15
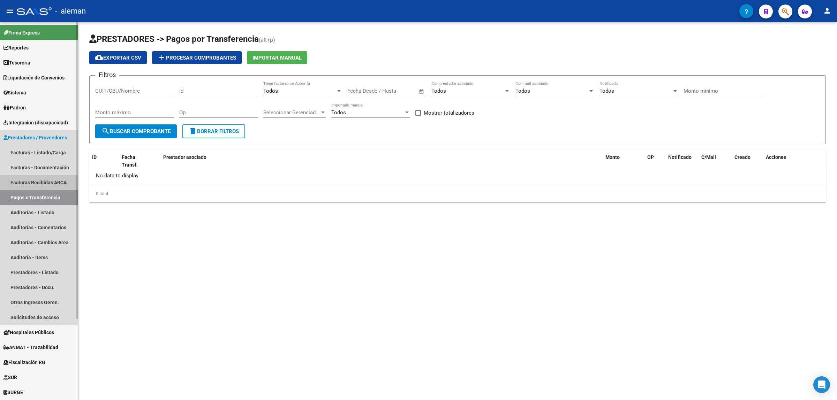
click at [49, 178] on link "Facturas Recibidas ARCA" at bounding box center [39, 182] width 78 height 15
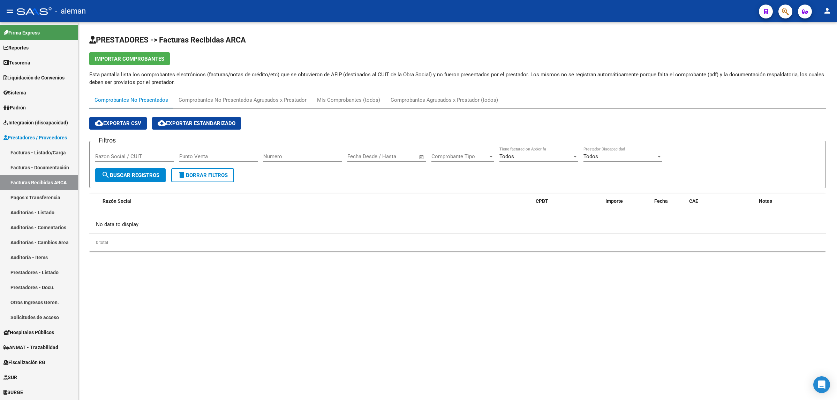
click at [141, 175] on span "search Buscar Registros" at bounding box center [130, 175] width 58 height 6
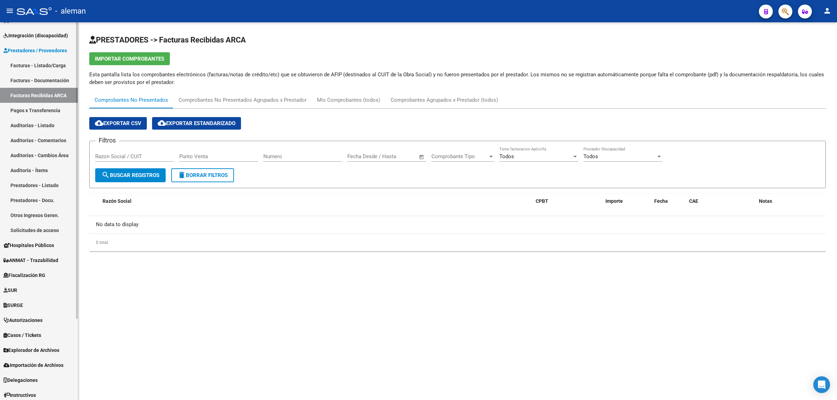
scroll to position [104, 0]
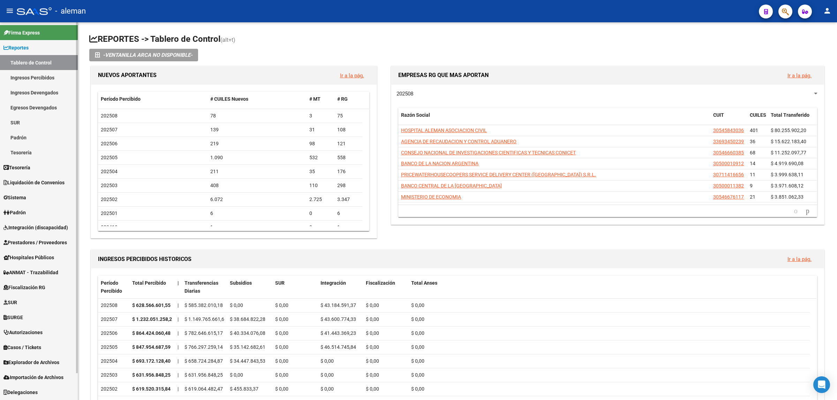
scroll to position [29, 0]
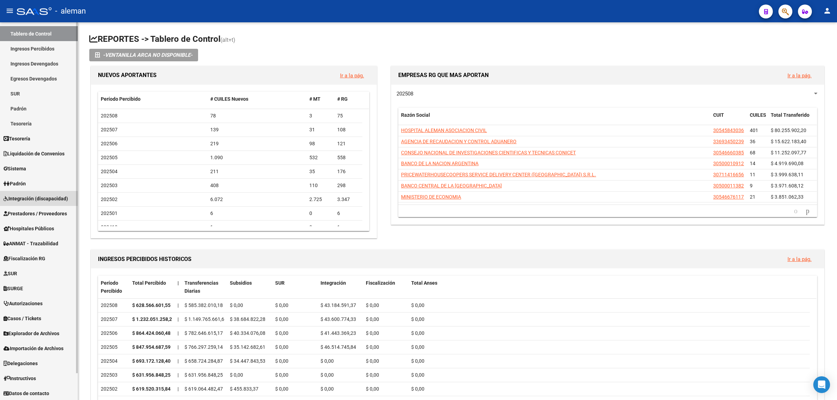
click at [54, 198] on span "Integración (discapacidad)" at bounding box center [35, 199] width 64 height 8
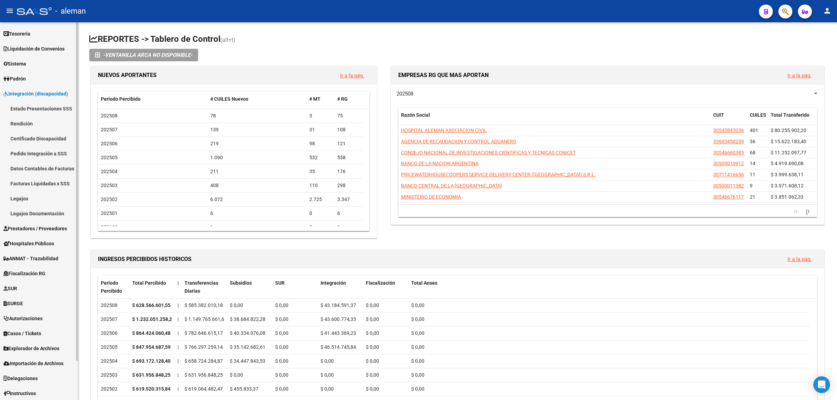
click at [53, 152] on link "Pedido Integración a SSS" at bounding box center [39, 153] width 78 height 15
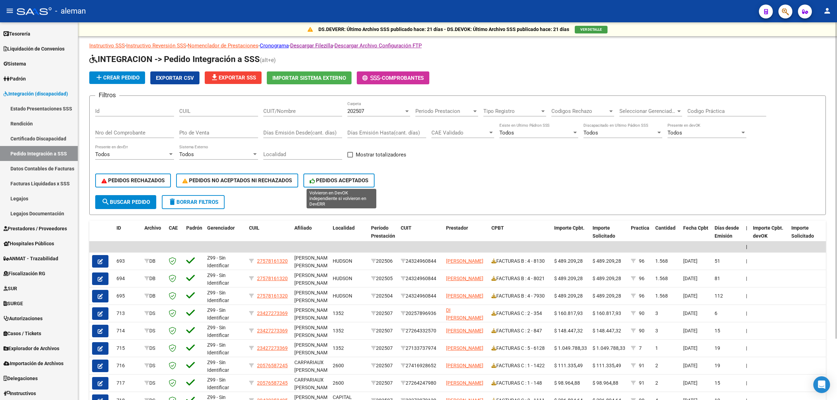
click at [322, 175] on button "PEDIDOS ACEPTADOS" at bounding box center [338, 181] width 71 height 14
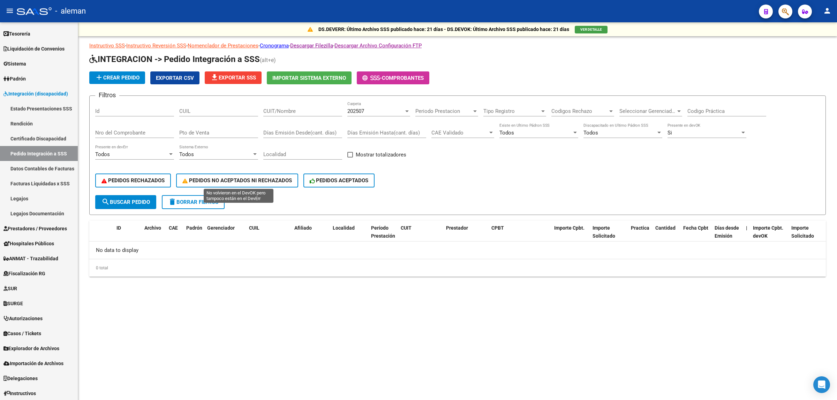
click at [242, 182] on button "PEDIDOS NO ACEPTADOS NI RECHAZADOS" at bounding box center [237, 181] width 122 height 14
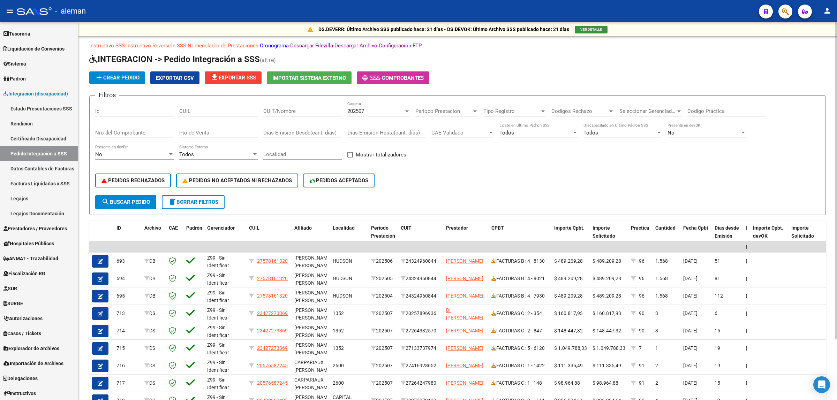
click at [595, 29] on span "VER DETALLE" at bounding box center [591, 30] width 22 height 4
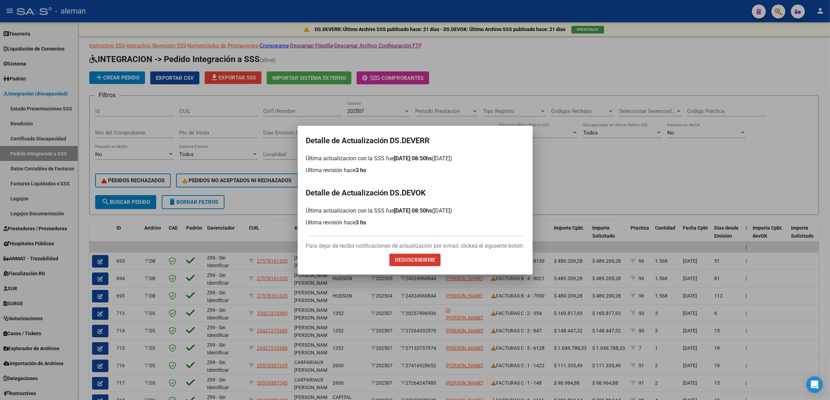
click at [591, 196] on div at bounding box center [415, 200] width 830 height 400
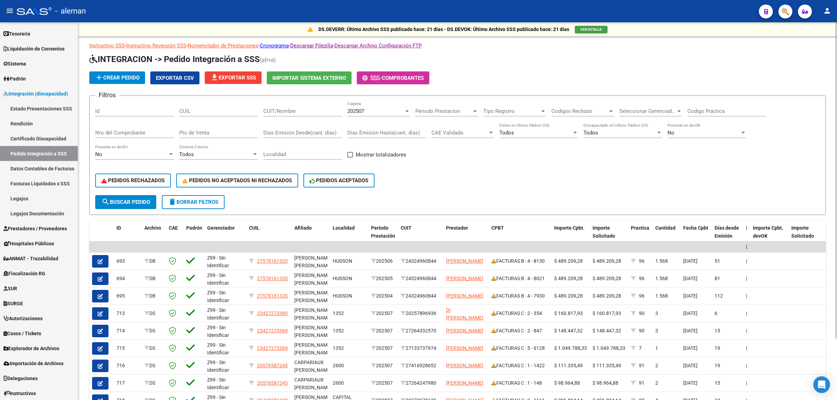
click at [790, 171] on div "PEDIDOS RECHAZADOS PEDIDOS NO ACEPTADOS NI RECHAZADOS PEDIDOS ACEPTADOS" at bounding box center [457, 180] width 724 height 29
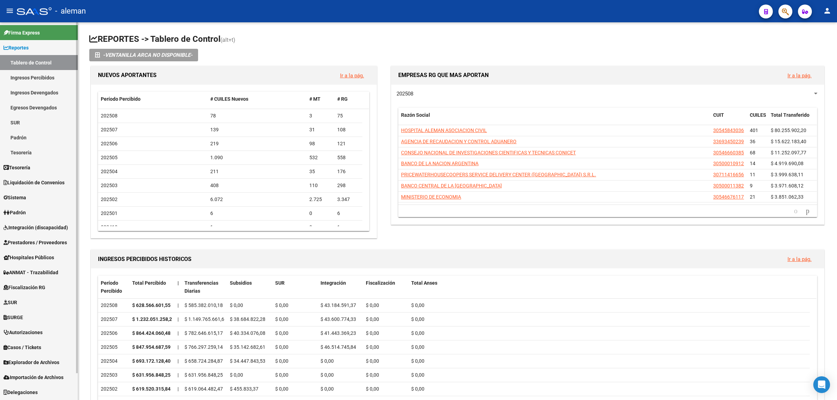
click at [37, 225] on span "Integración (discapacidad)" at bounding box center [35, 228] width 64 height 8
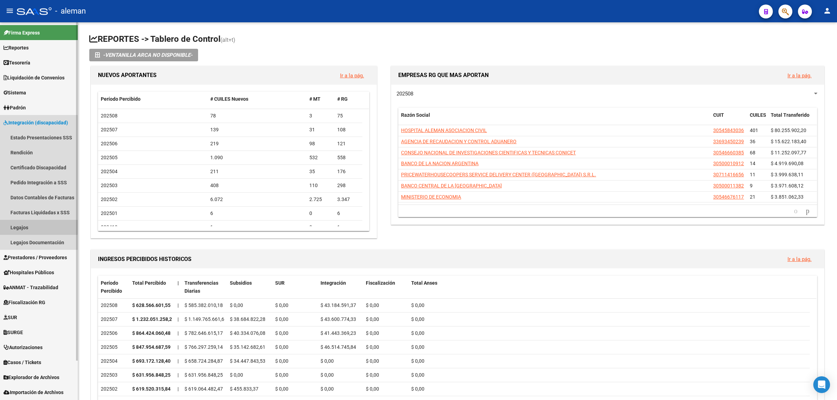
click at [32, 226] on link "Legajos" at bounding box center [39, 227] width 78 height 15
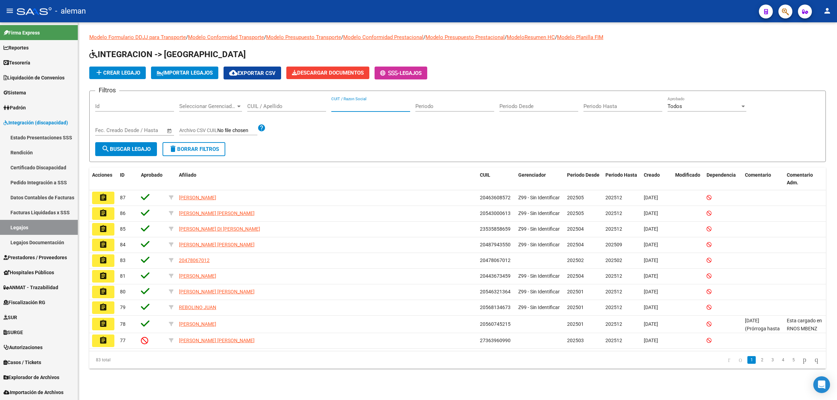
click at [344, 105] on input "CUIT / Razon Social" at bounding box center [370, 106] width 79 height 6
click at [310, 107] on input "CUIL / Apellido" at bounding box center [286, 106] width 79 height 6
type input "abou"
click at [154, 147] on button "search Buscar Legajo" at bounding box center [126, 149] width 62 height 14
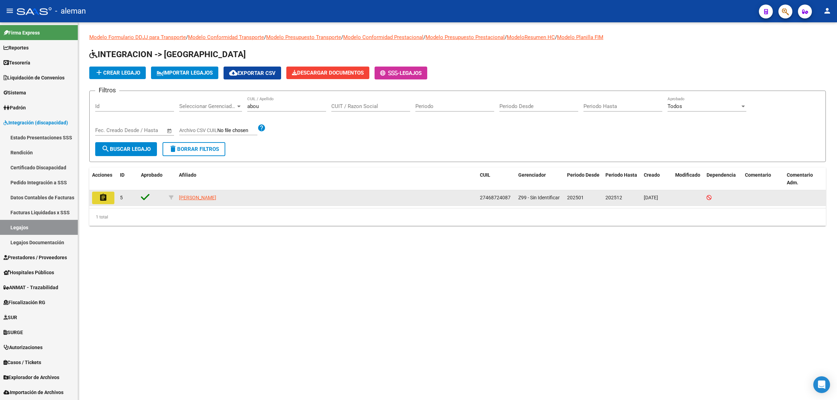
click at [104, 200] on mat-icon "assignment" at bounding box center [103, 197] width 8 height 8
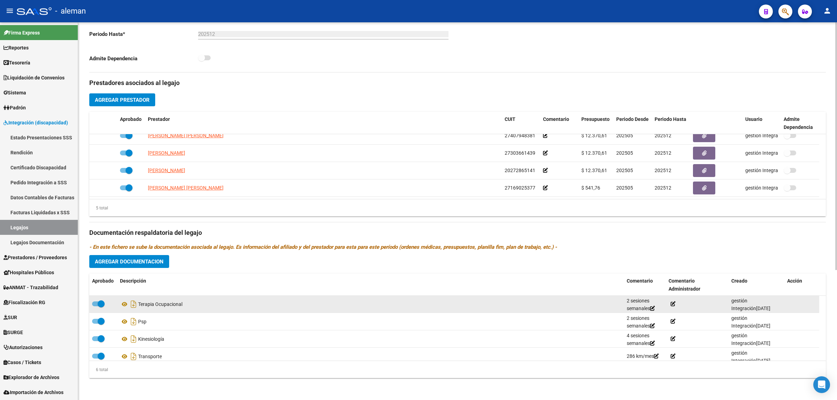
scroll to position [42, 0]
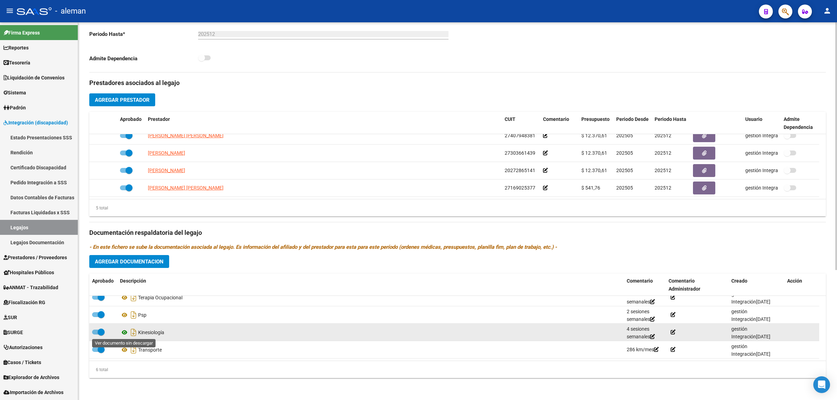
click at [125, 330] on icon at bounding box center [124, 332] width 9 height 8
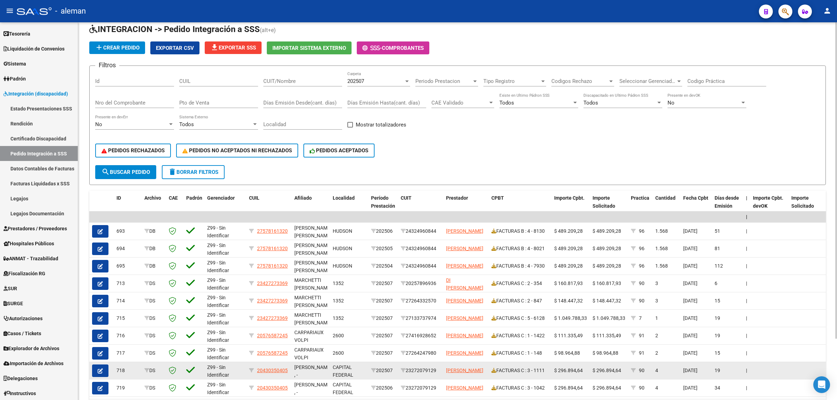
scroll to position [74, 0]
